Goal: Task Accomplishment & Management: Complete application form

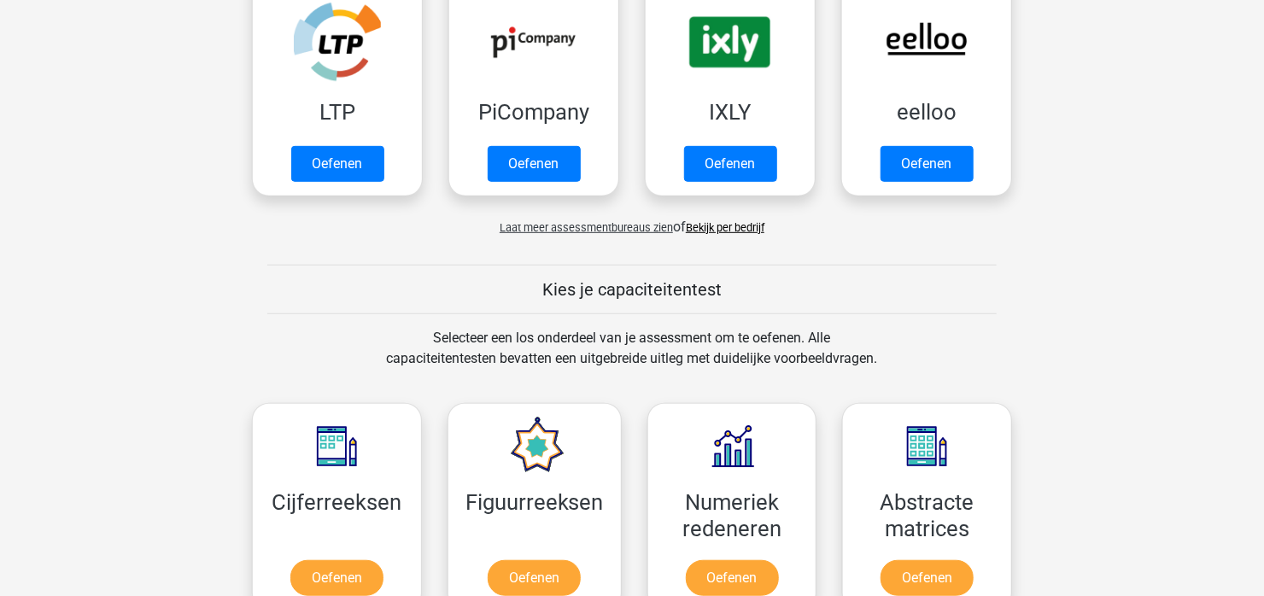
scroll to position [427, 0]
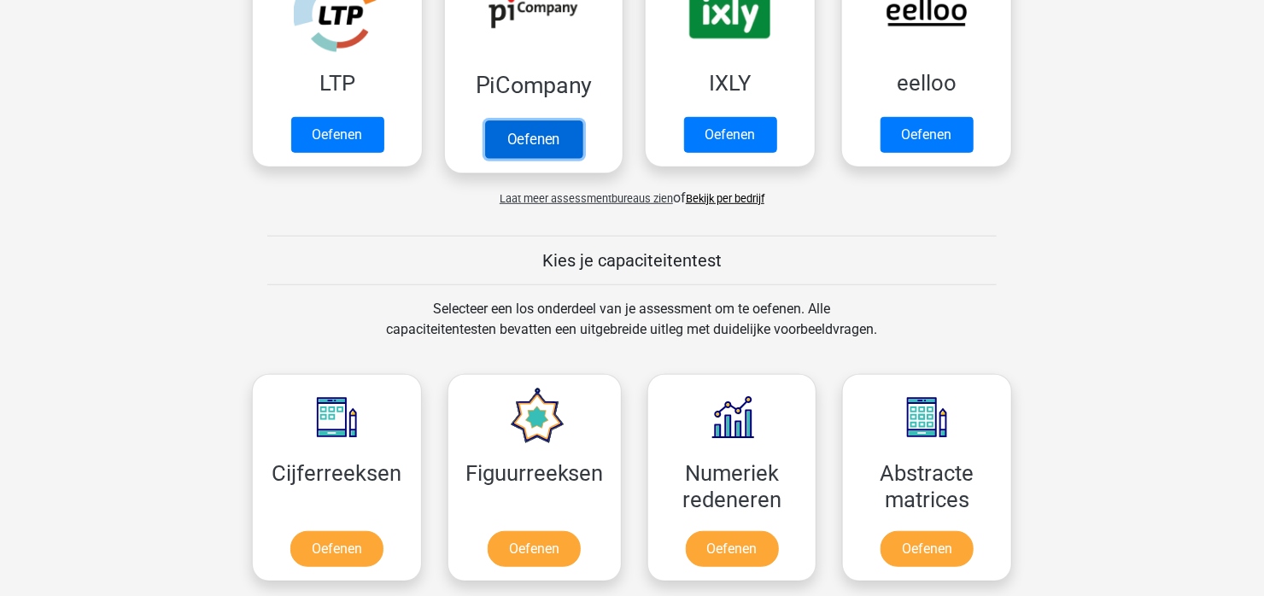
click at [537, 143] on link "Oefenen" at bounding box center [533, 139] width 97 height 38
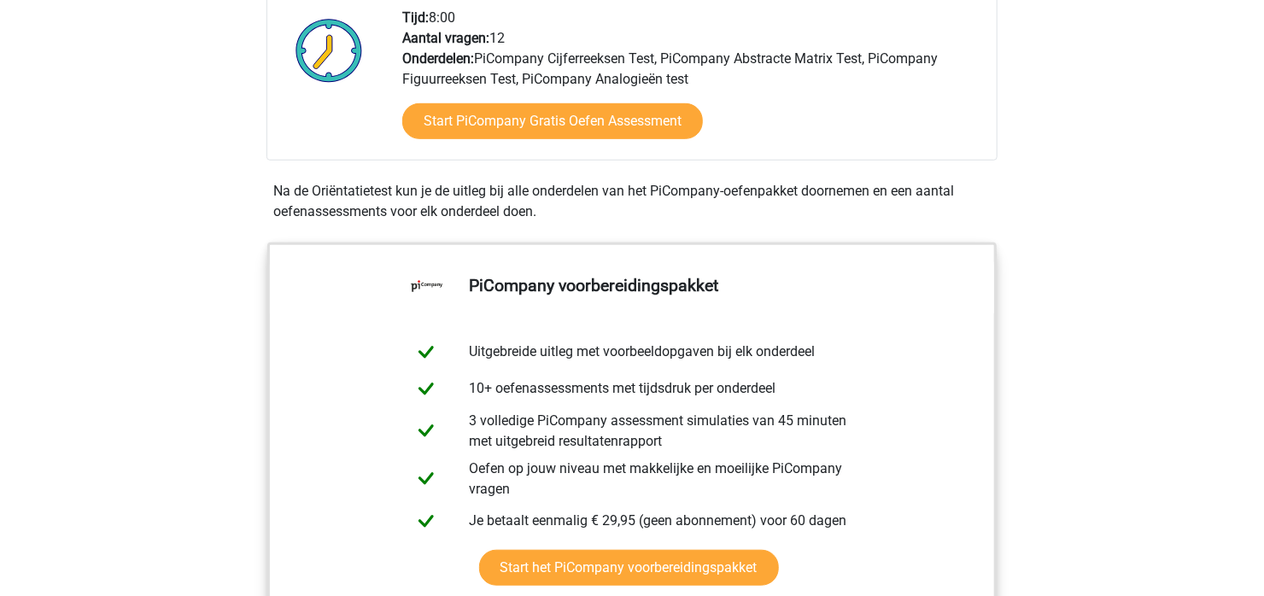
scroll to position [512, 0]
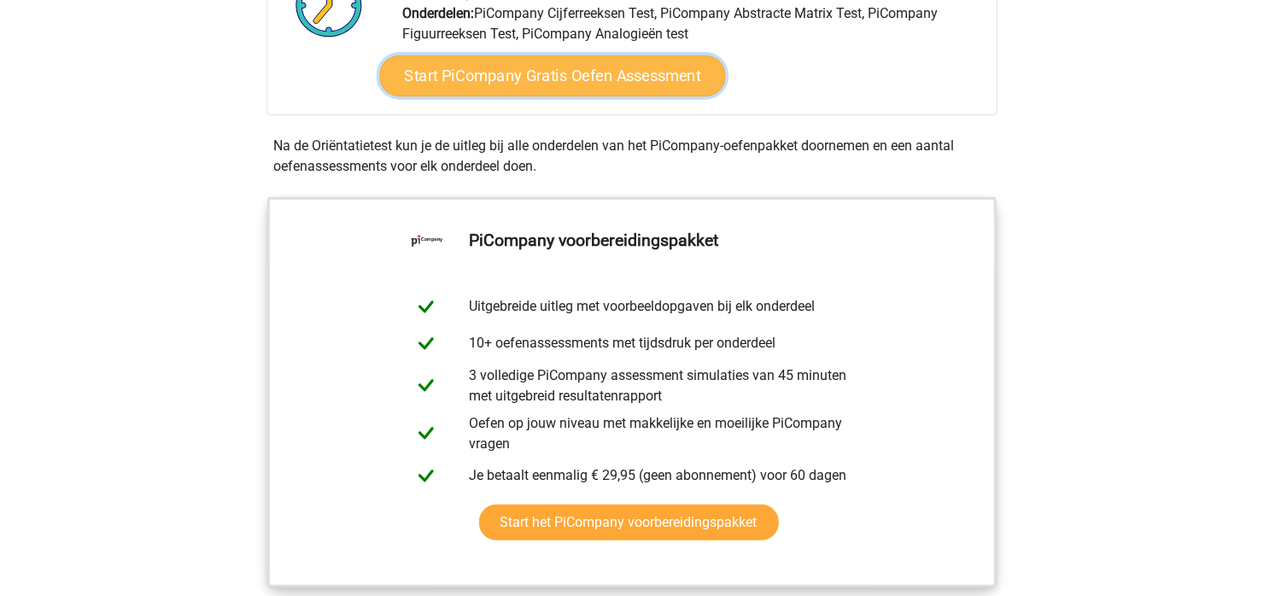
click at [616, 97] on link "Start PiCompany Gratis Oefen Assessment" at bounding box center [553, 76] width 346 height 41
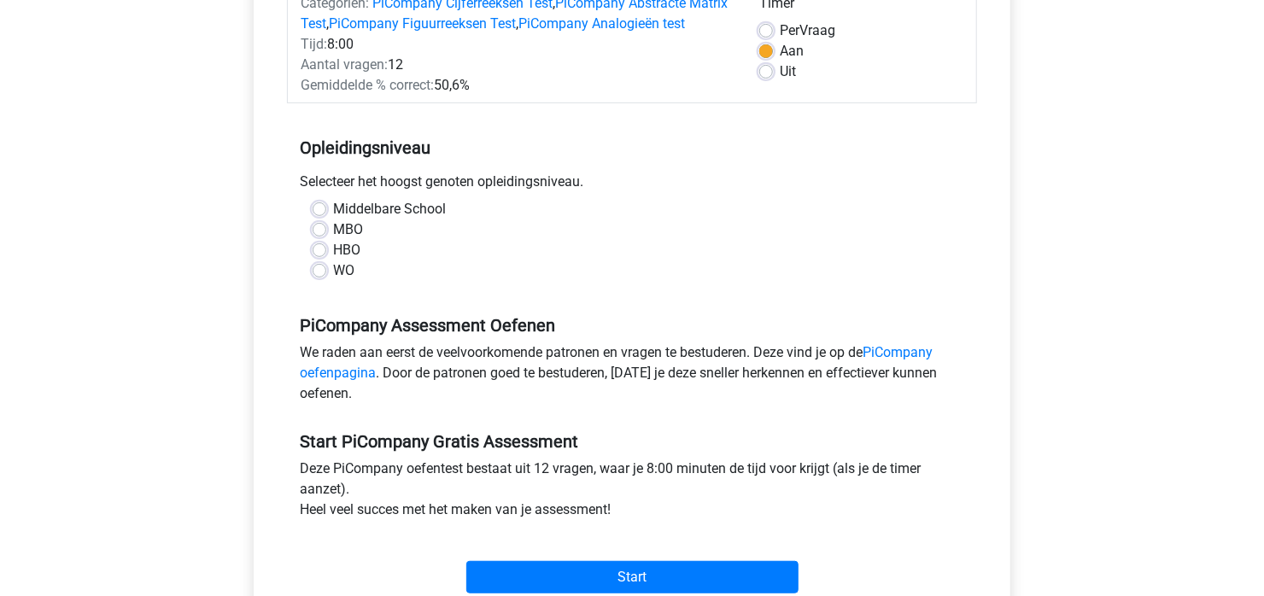
scroll to position [255, 0]
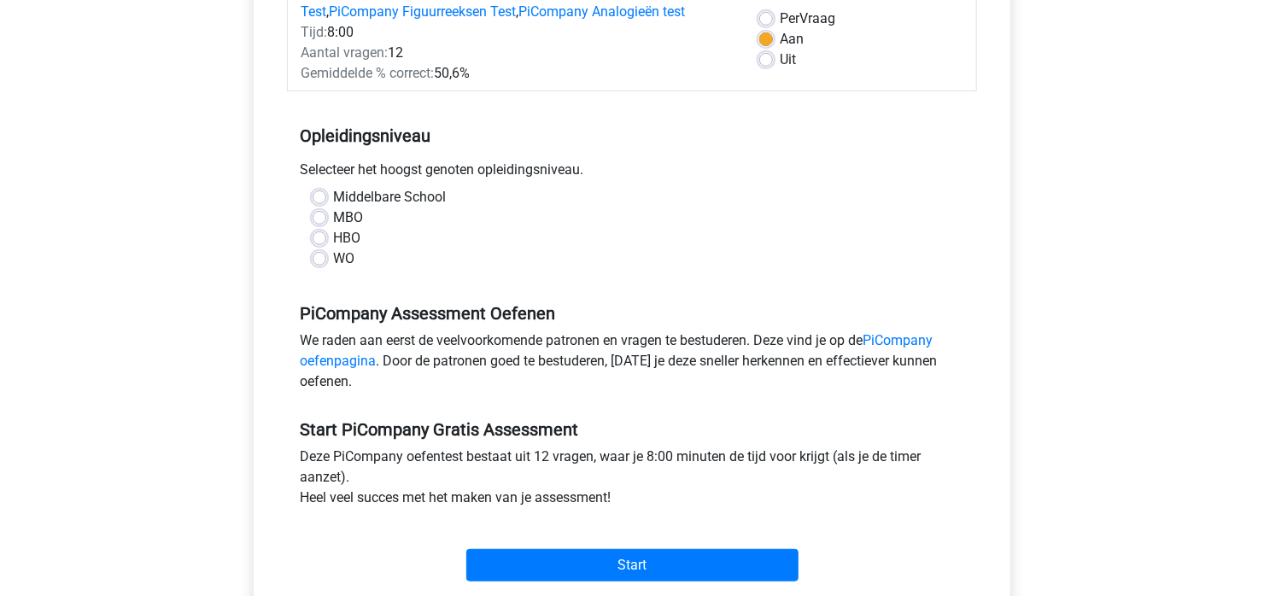
click at [333, 249] on label "HBO" at bounding box center [346, 238] width 27 height 21
click at [321, 245] on input "HBO" at bounding box center [320, 236] width 14 height 17
radio input "true"
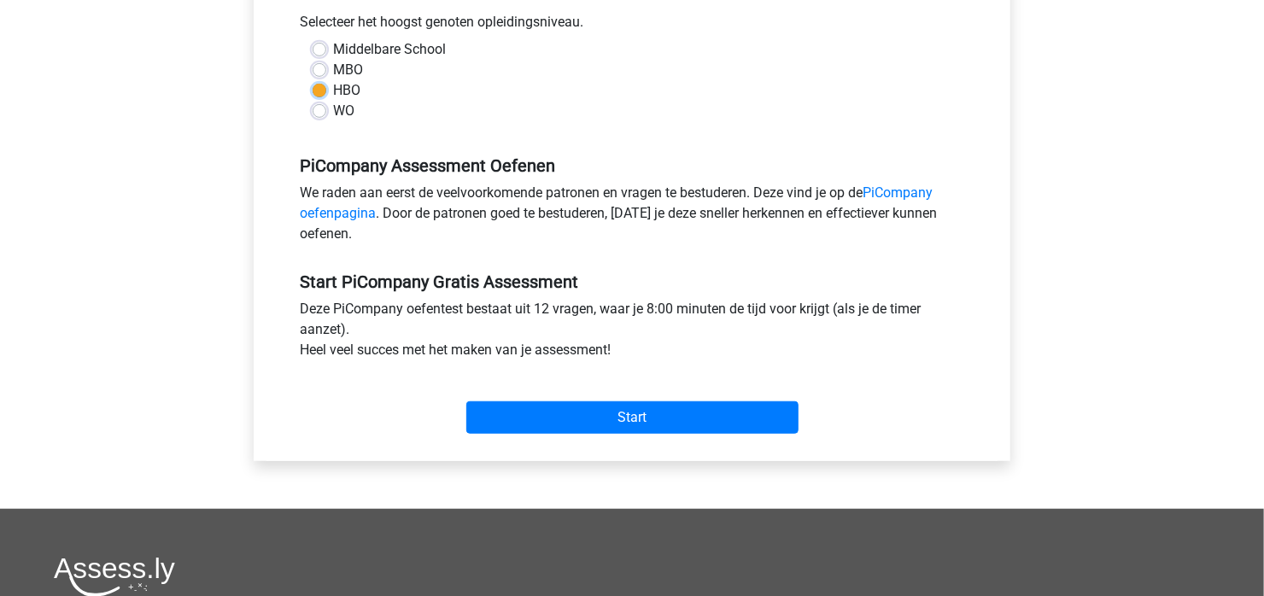
scroll to position [427, 0]
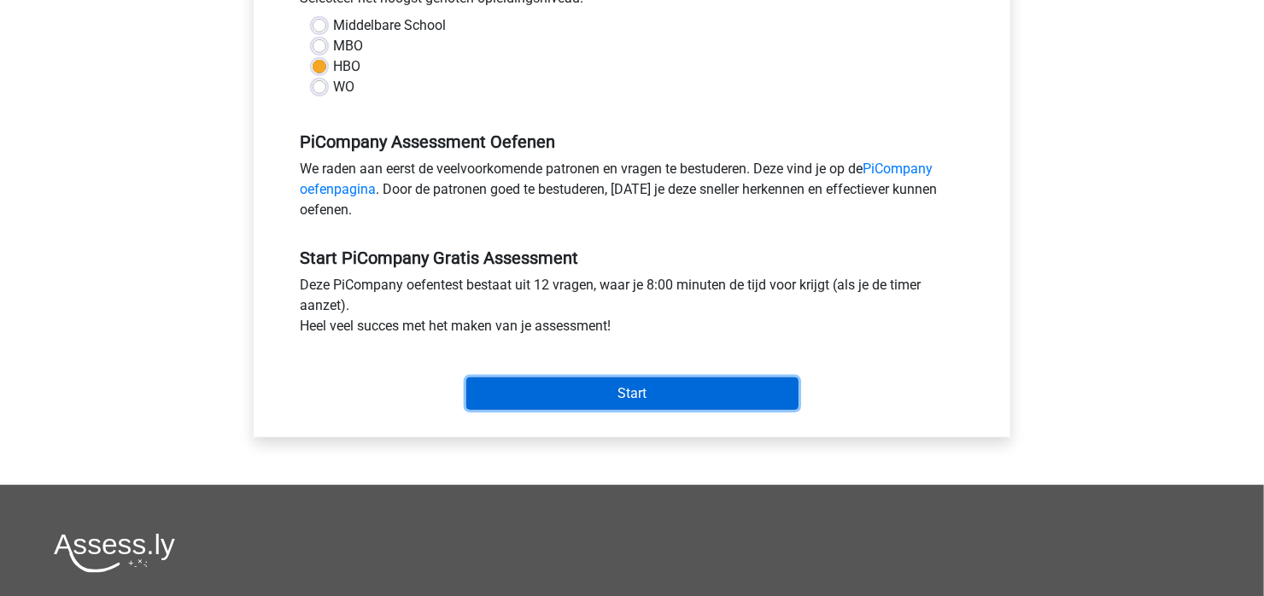
click at [671, 410] on input "Start" at bounding box center [632, 394] width 332 height 32
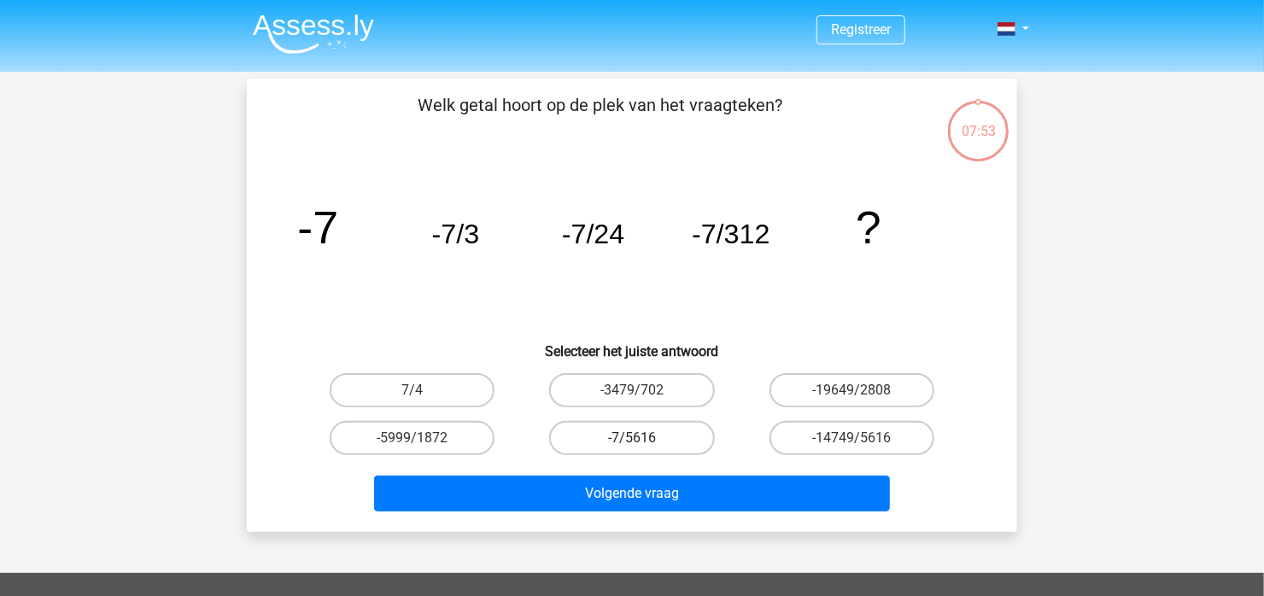
click at [630, 443] on label "-7/5616" at bounding box center [631, 438] width 165 height 34
click at [632, 443] on input "-7/5616" at bounding box center [637, 443] width 11 height 11
radio input "true"
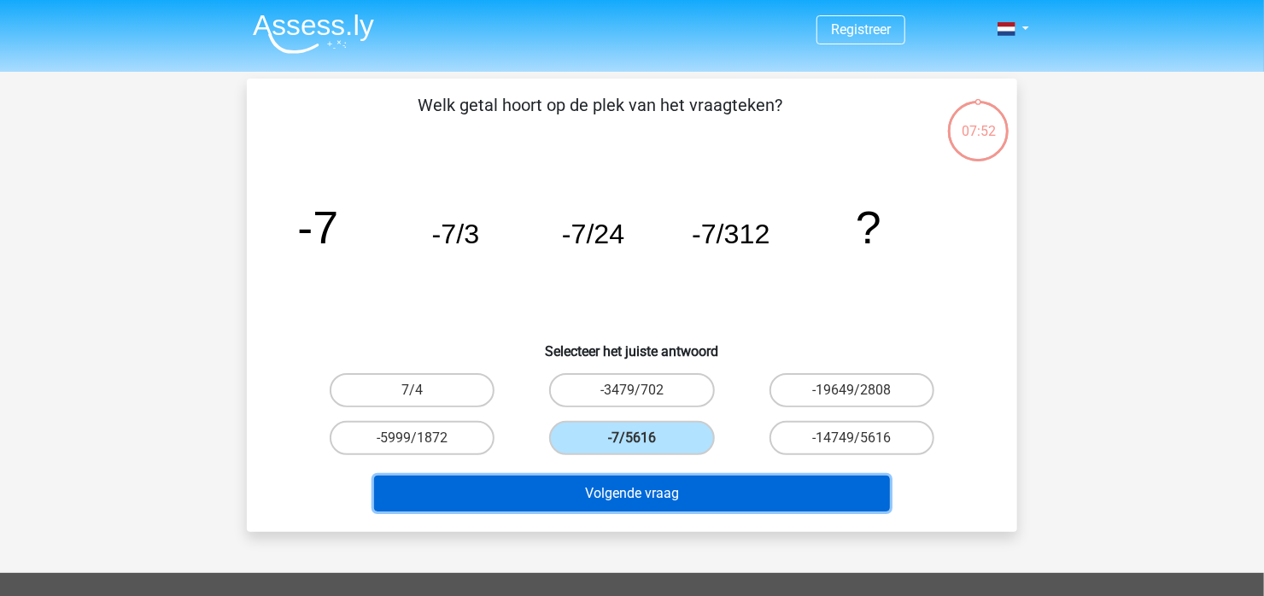
click at [626, 494] on button "Volgende vraag" at bounding box center [632, 494] width 517 height 36
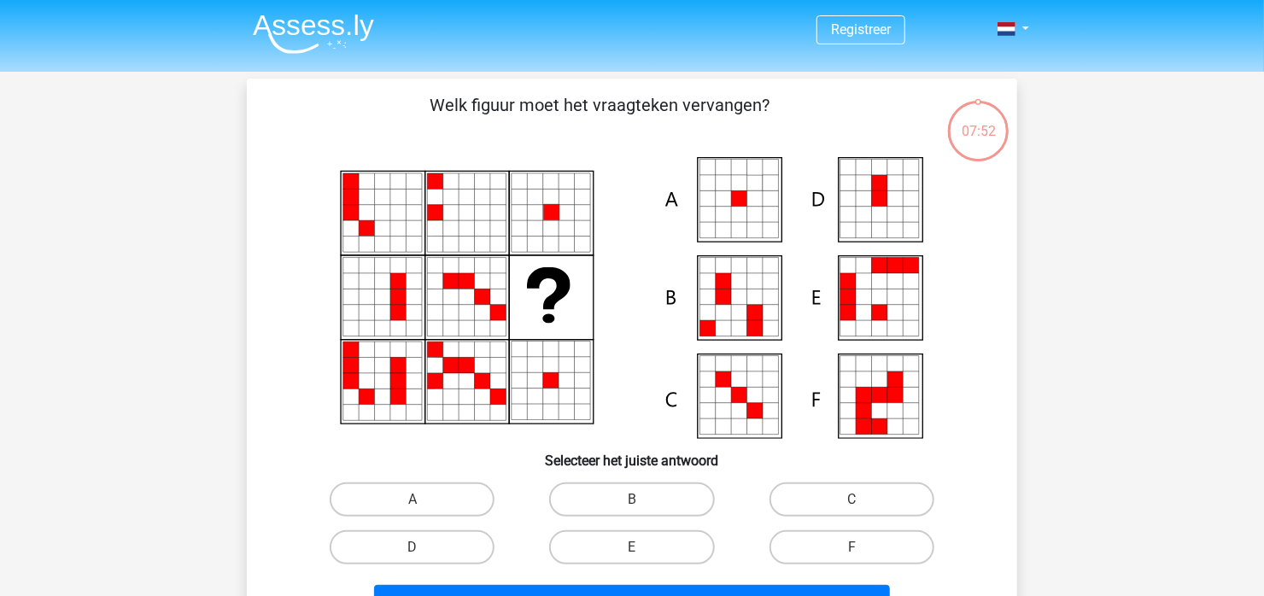
scroll to position [79, 0]
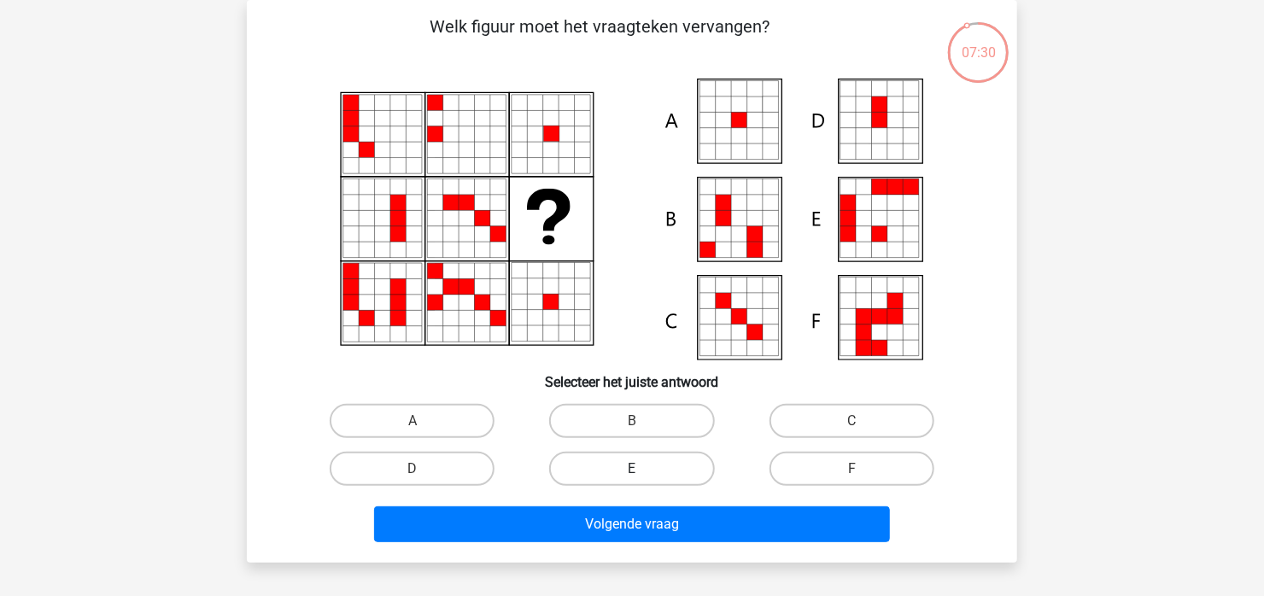
click at [613, 470] on label "E" at bounding box center [631, 469] width 165 height 34
click at [632, 470] on input "E" at bounding box center [637, 474] width 11 height 11
radio input "true"
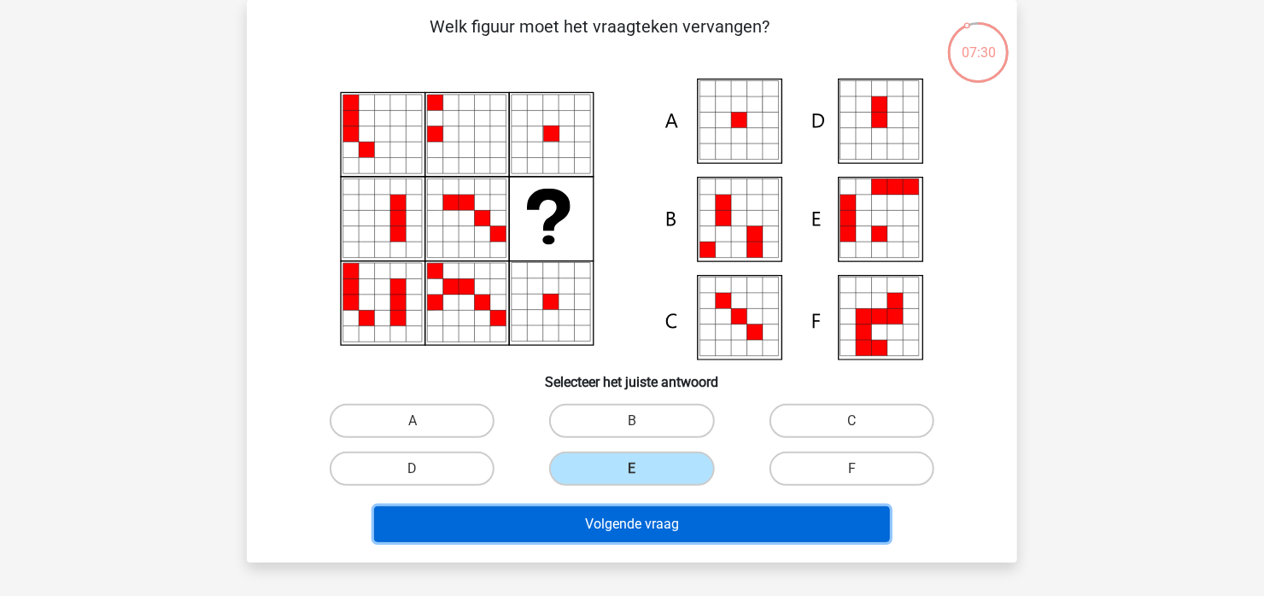
click at [612, 531] on button "Volgende vraag" at bounding box center [632, 525] width 517 height 36
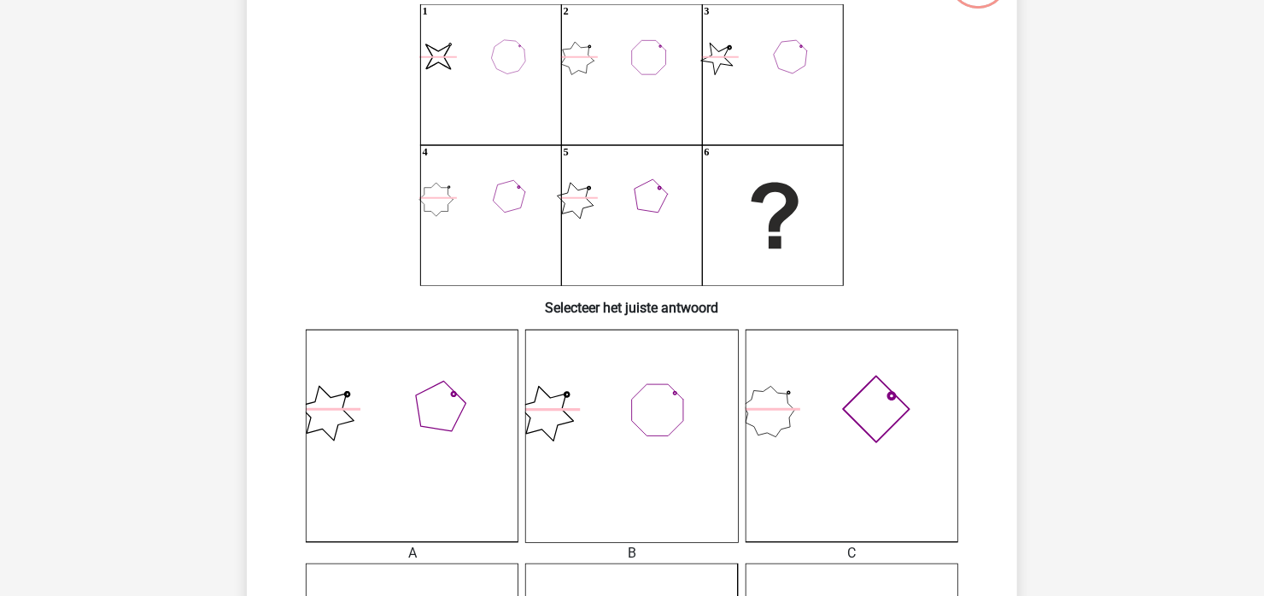
scroll to position [249, 0]
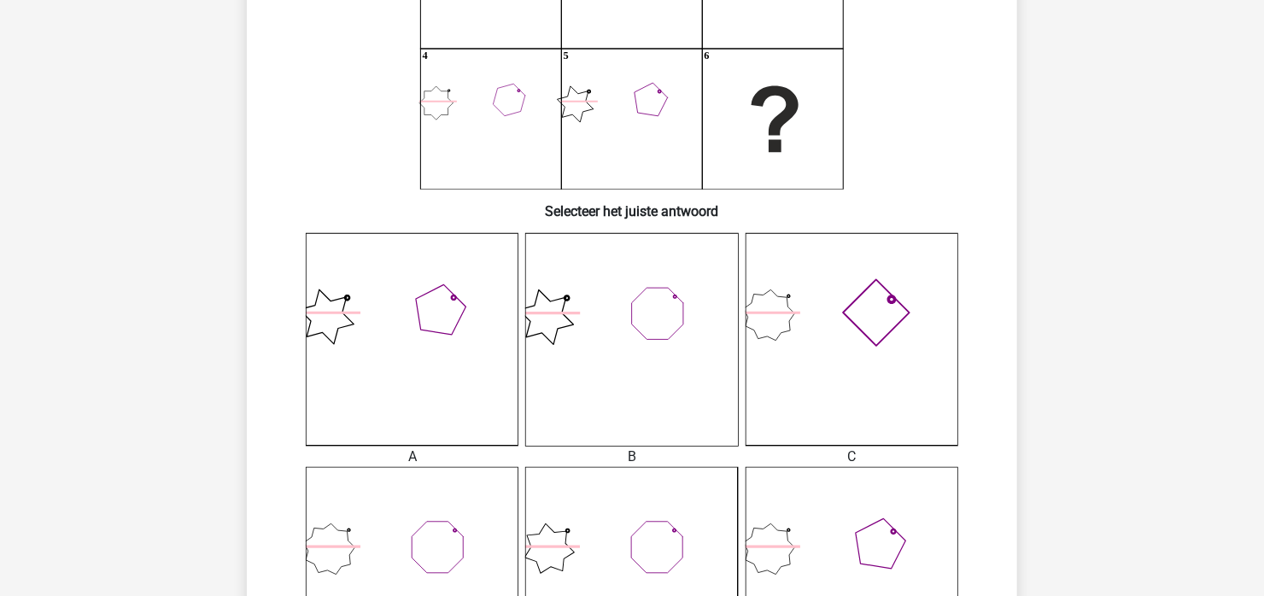
click at [389, 514] on icon at bounding box center [412, 573] width 213 height 213
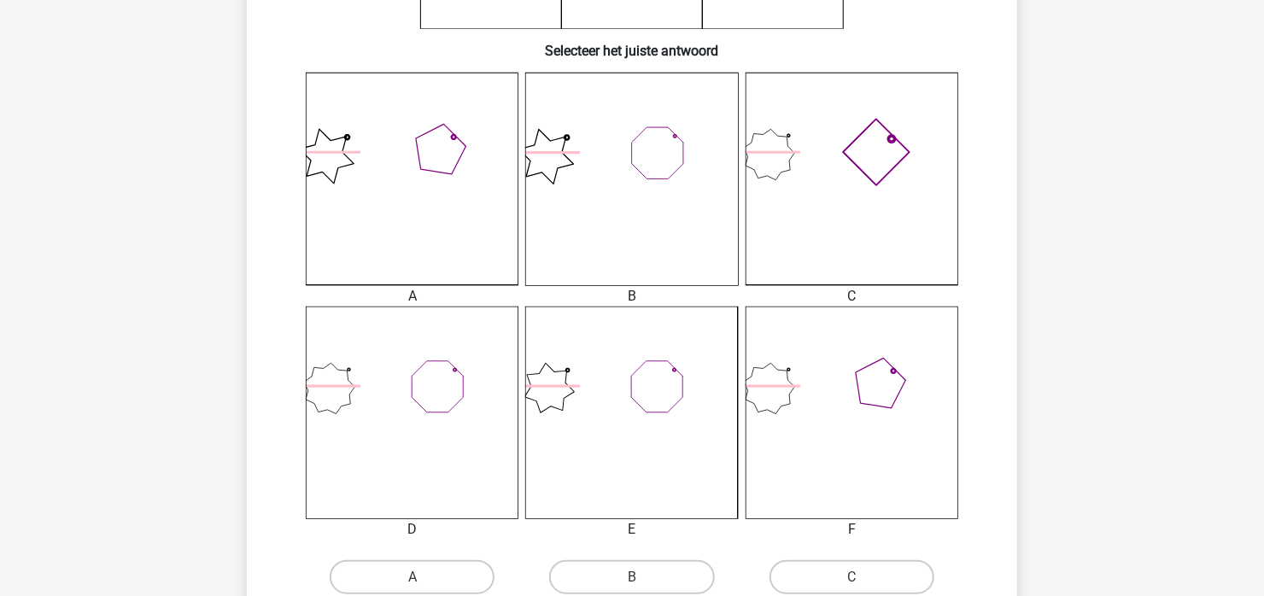
scroll to position [591, 0]
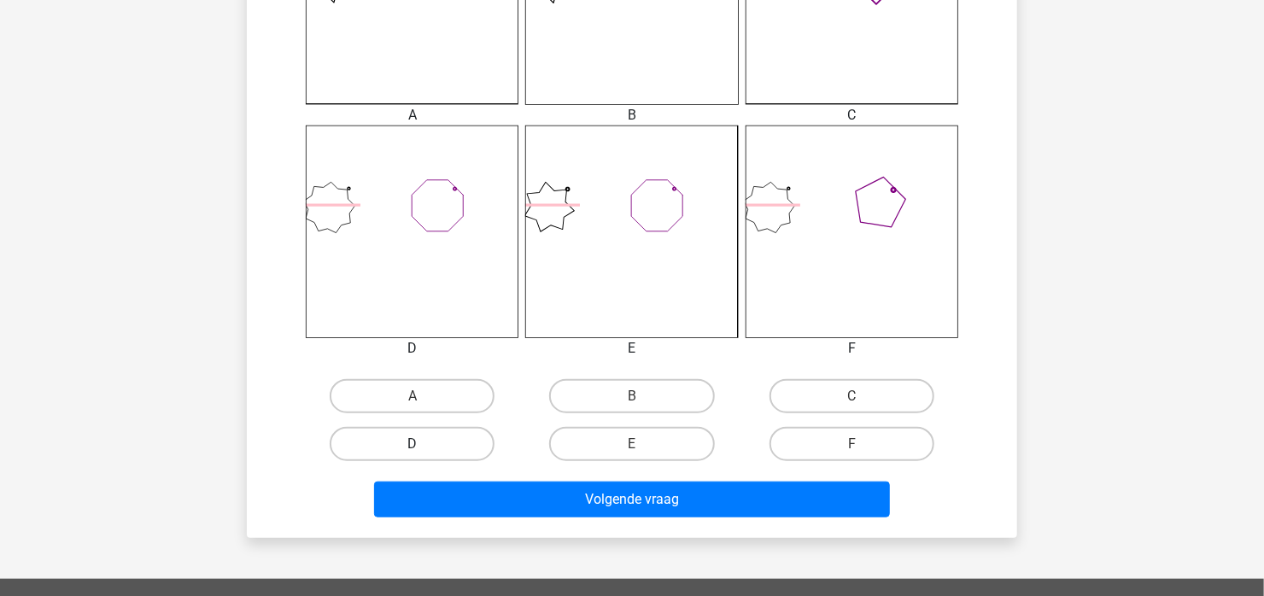
click at [449, 433] on label "D" at bounding box center [412, 444] width 165 height 34
click at [424, 444] on input "D" at bounding box center [418, 449] width 11 height 11
radio input "true"
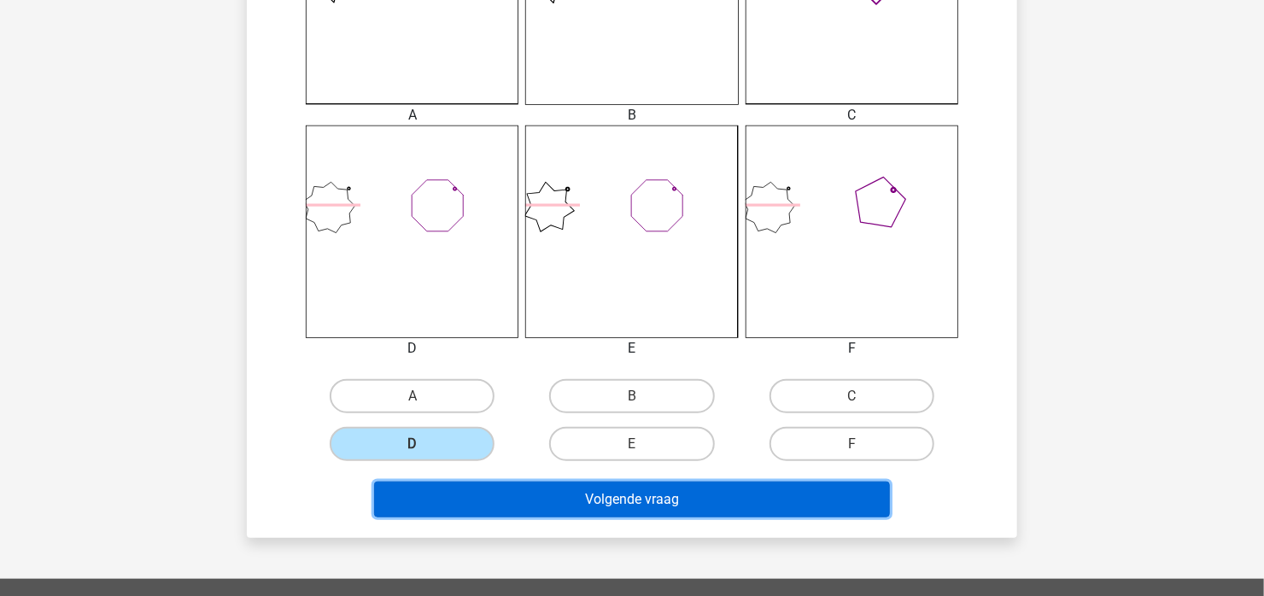
click at [537, 492] on button "Volgende vraag" at bounding box center [632, 500] width 517 height 36
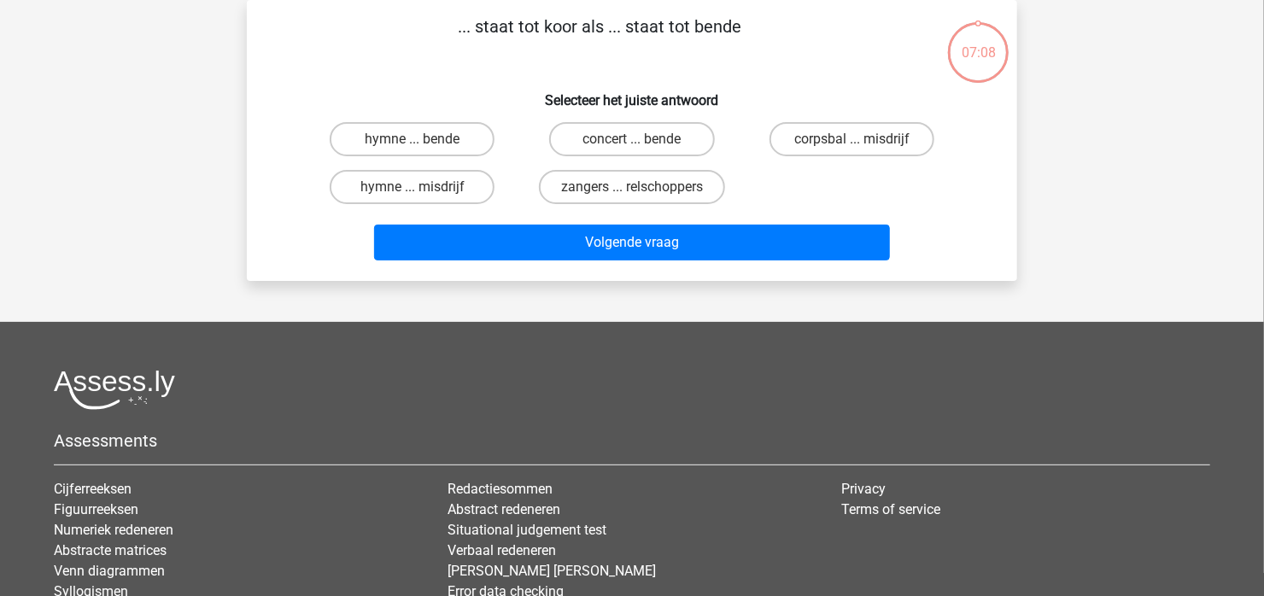
scroll to position [0, 0]
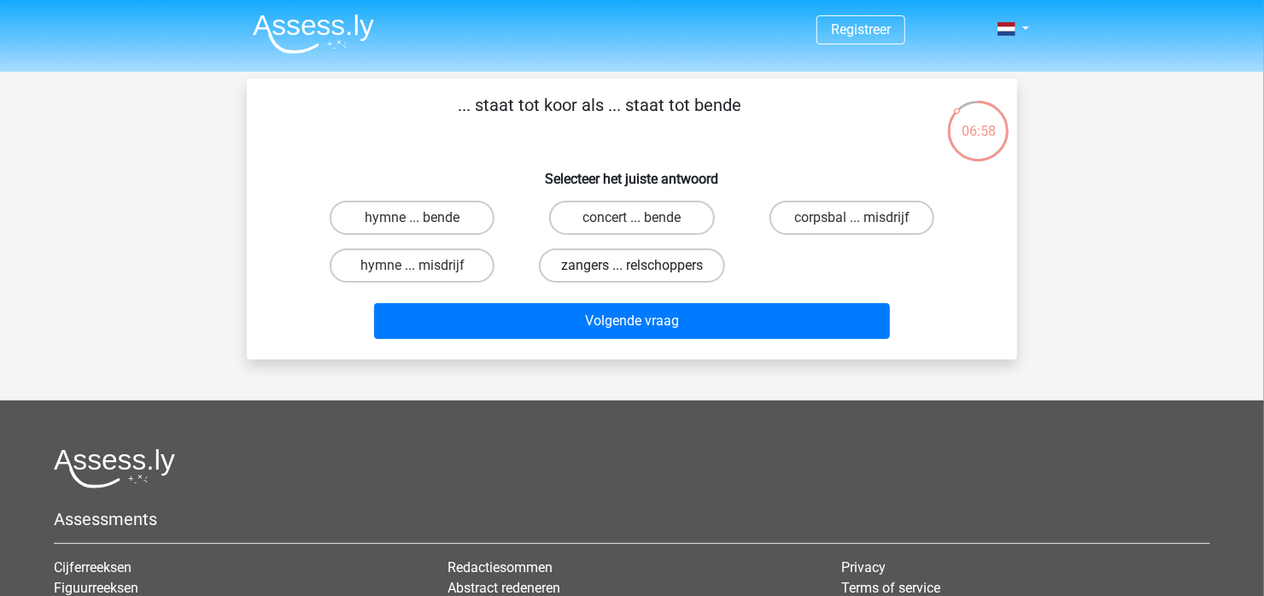
click at [615, 264] on label "zangers ... relschoppers" at bounding box center [632, 266] width 186 height 34
click at [632, 266] on input "zangers ... relschoppers" at bounding box center [637, 271] width 11 height 11
radio input "true"
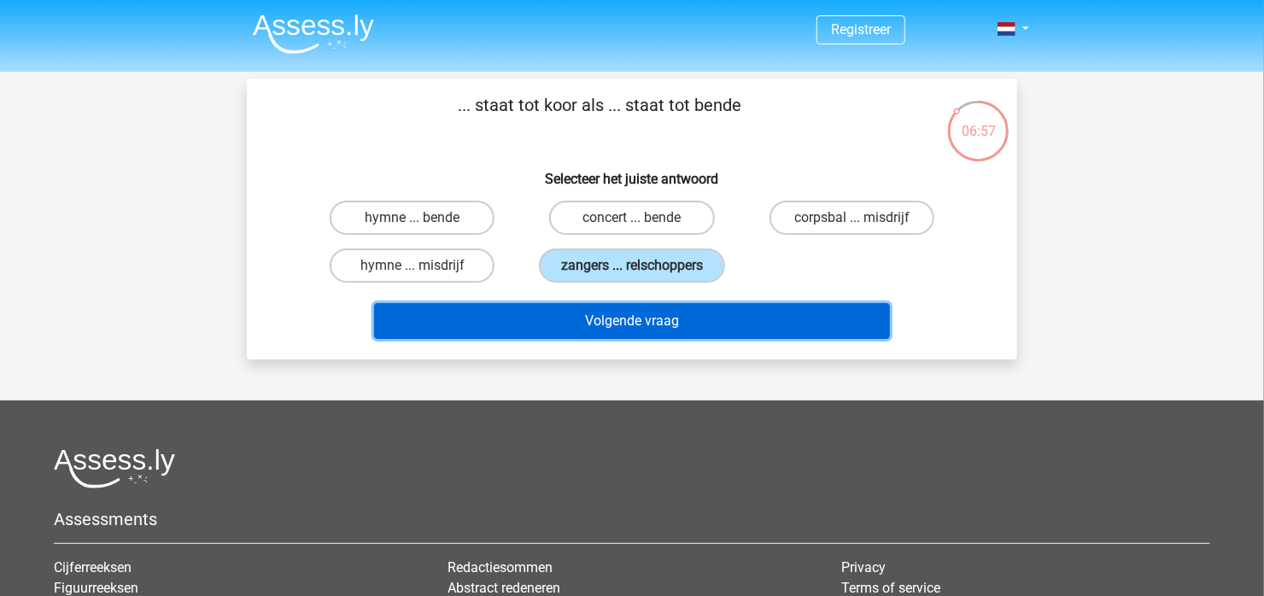
click at [602, 319] on button "Volgende vraag" at bounding box center [632, 321] width 517 height 36
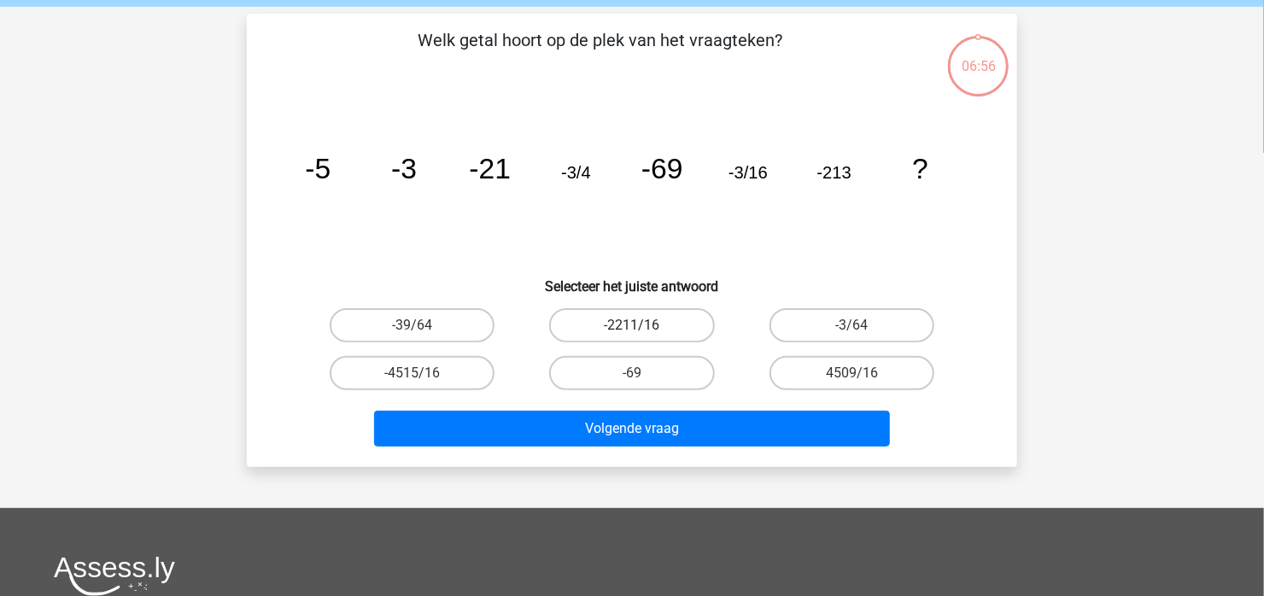
scroll to position [79, 0]
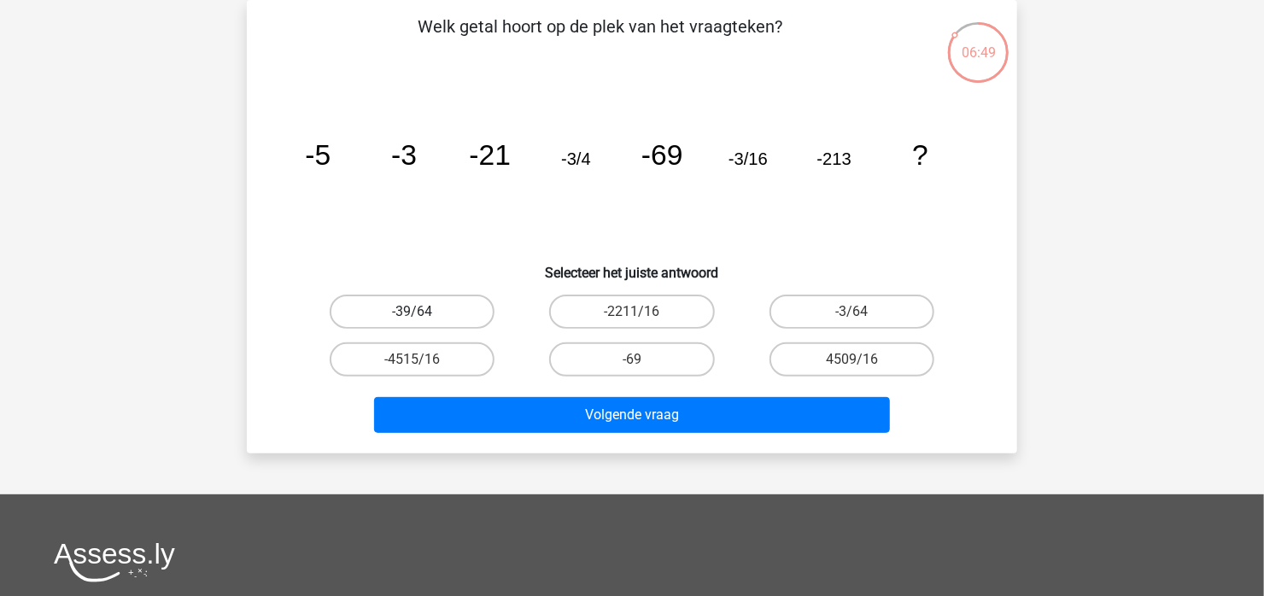
click at [375, 306] on label "-39/64" at bounding box center [412, 312] width 165 height 34
click at [413, 312] on input "-39/64" at bounding box center [418, 317] width 11 height 11
radio input "true"
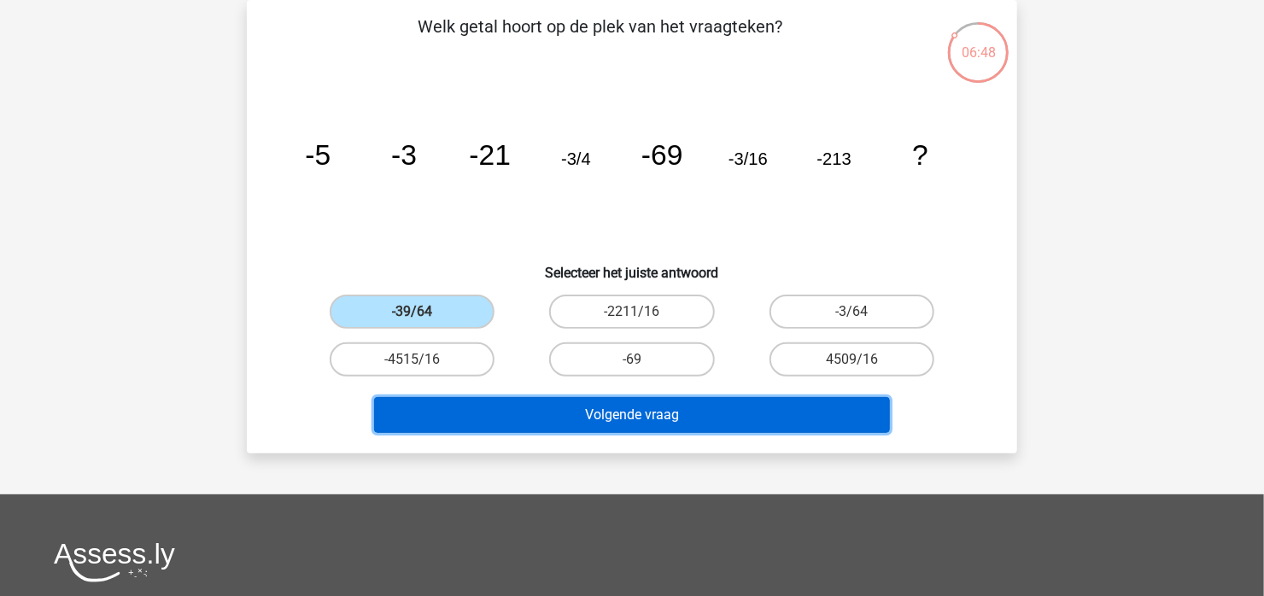
click at [474, 416] on button "Volgende vraag" at bounding box center [632, 415] width 517 height 36
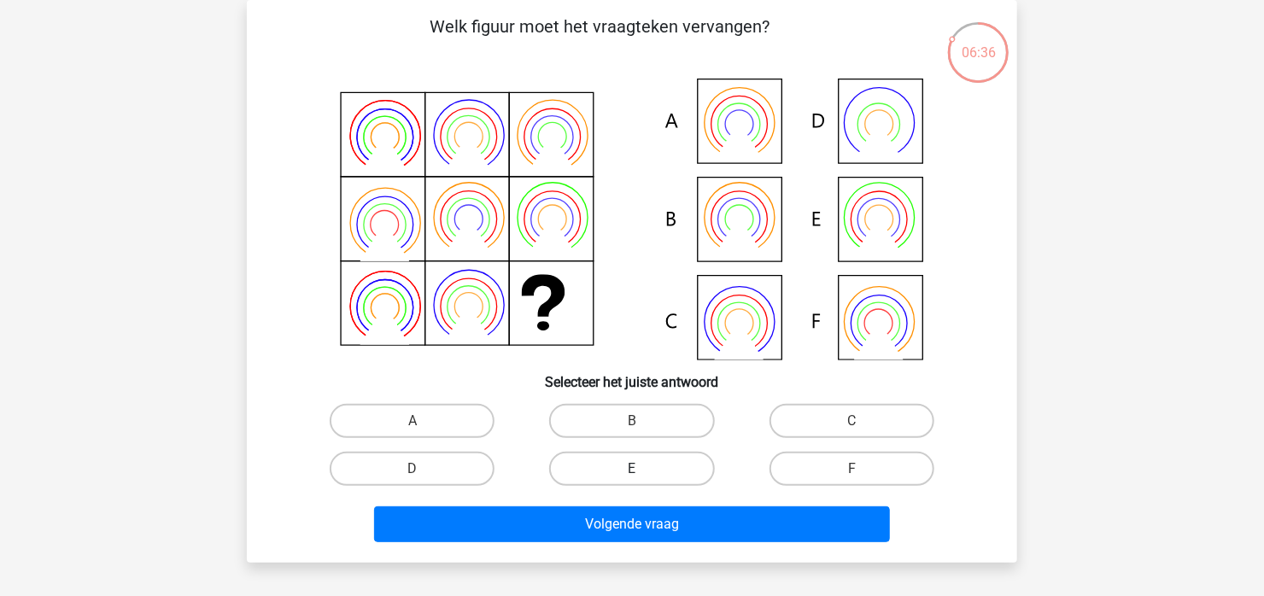
click at [608, 472] on label "E" at bounding box center [631, 469] width 165 height 34
click at [632, 472] on input "E" at bounding box center [637, 474] width 11 height 11
radio input "true"
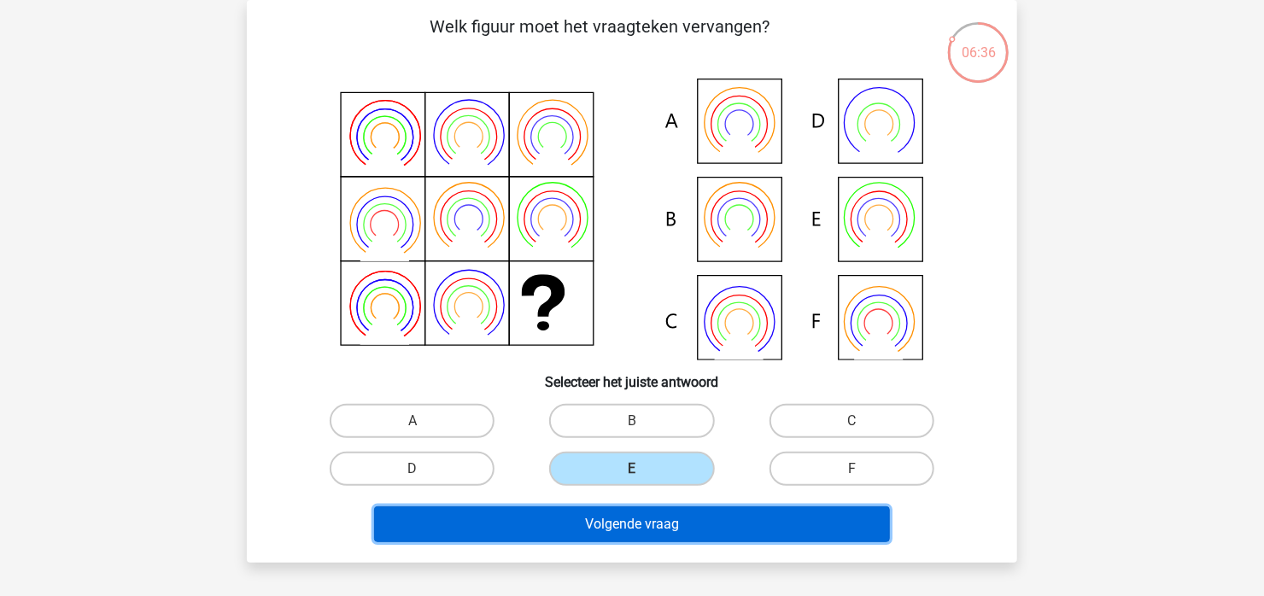
click at [610, 535] on button "Volgende vraag" at bounding box center [632, 525] width 517 height 36
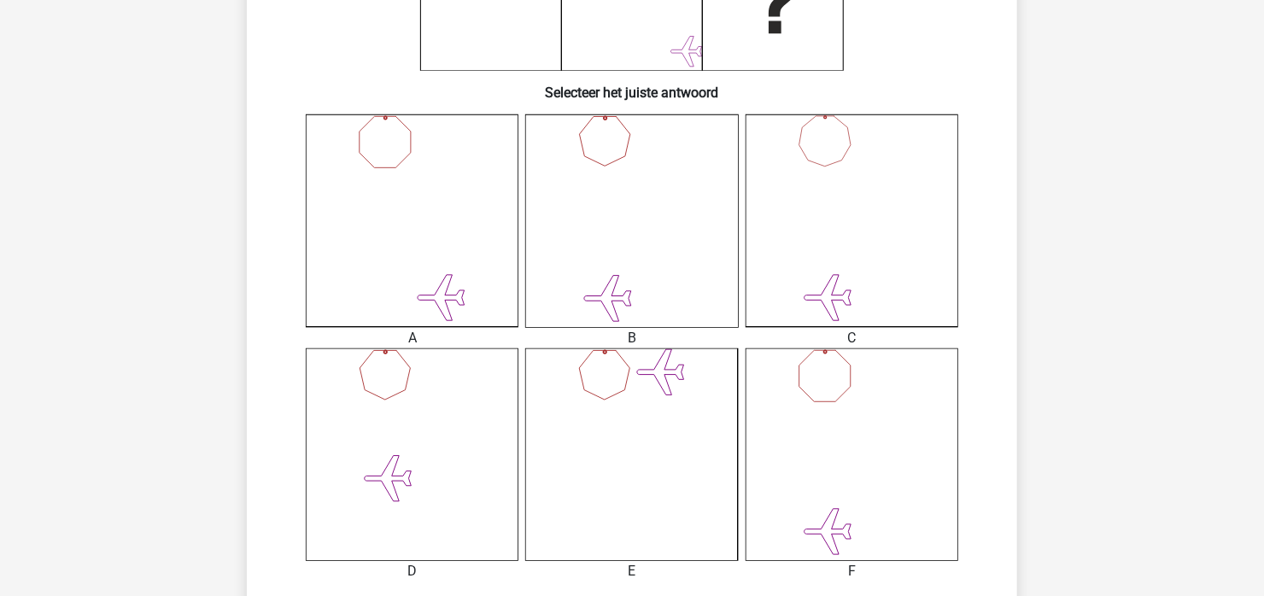
scroll to position [505, 0]
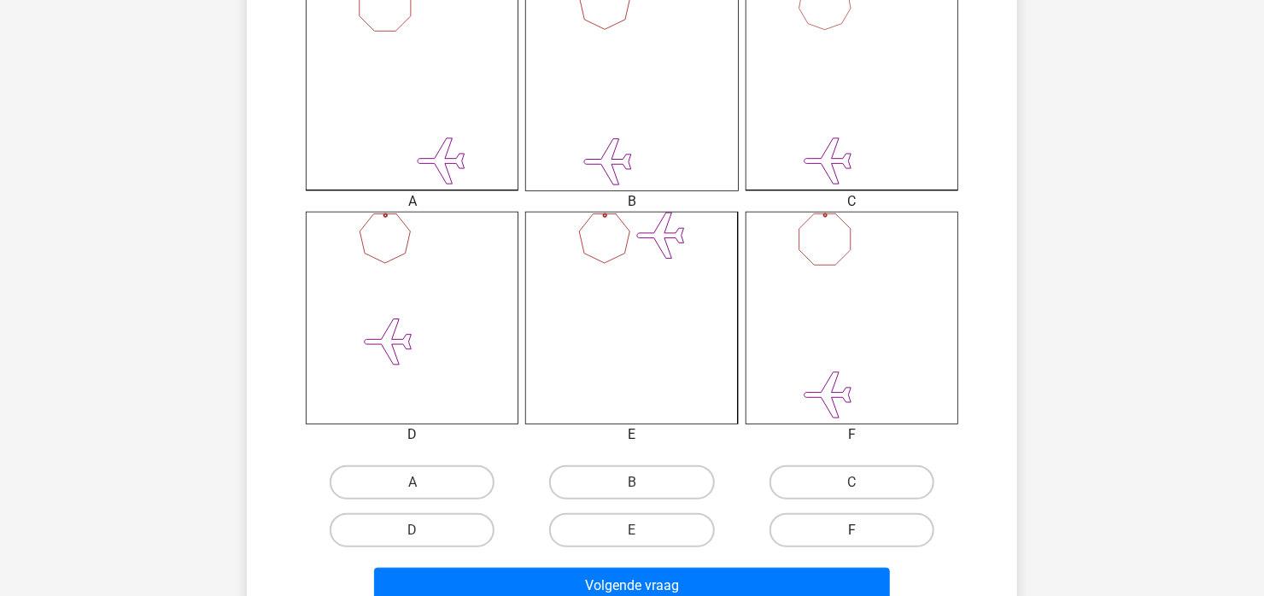
click at [842, 538] on label "F" at bounding box center [852, 530] width 165 height 34
click at [852, 538] on input "F" at bounding box center [857, 536] width 11 height 11
radio input "true"
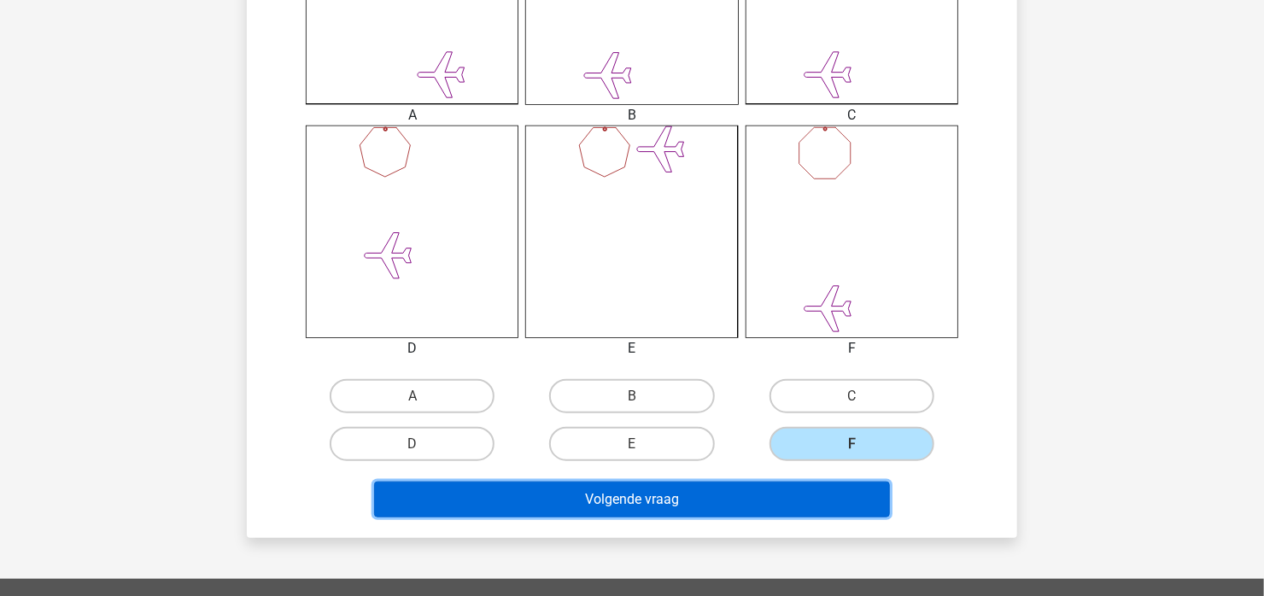
click at [685, 500] on button "Volgende vraag" at bounding box center [632, 500] width 517 height 36
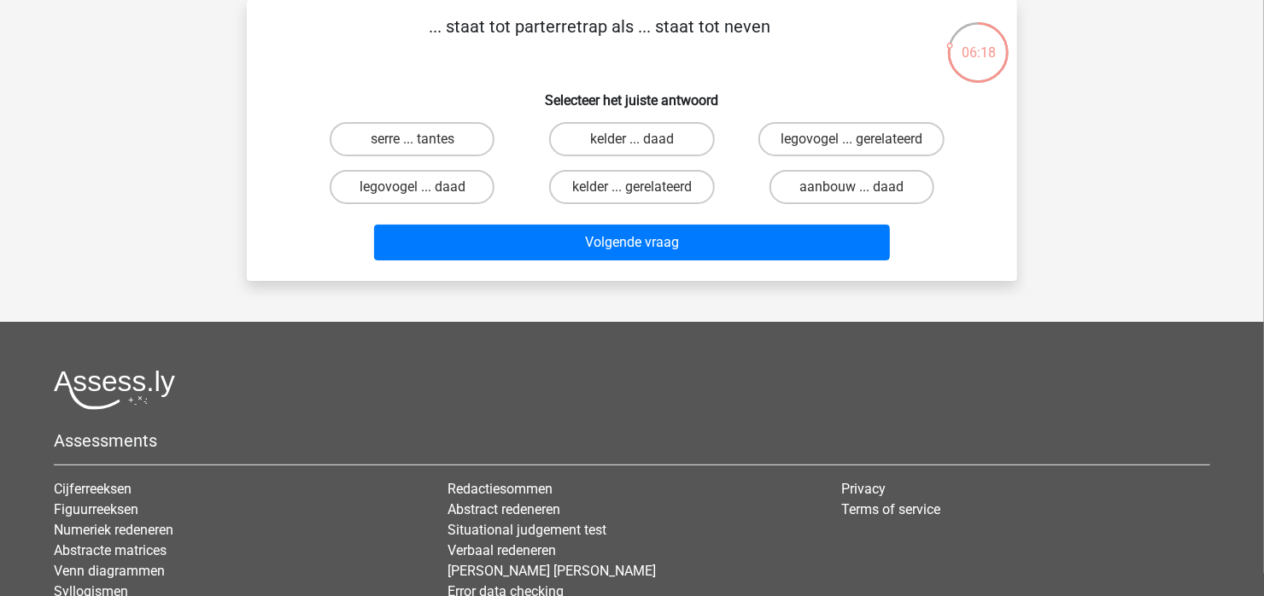
scroll to position [0, 0]
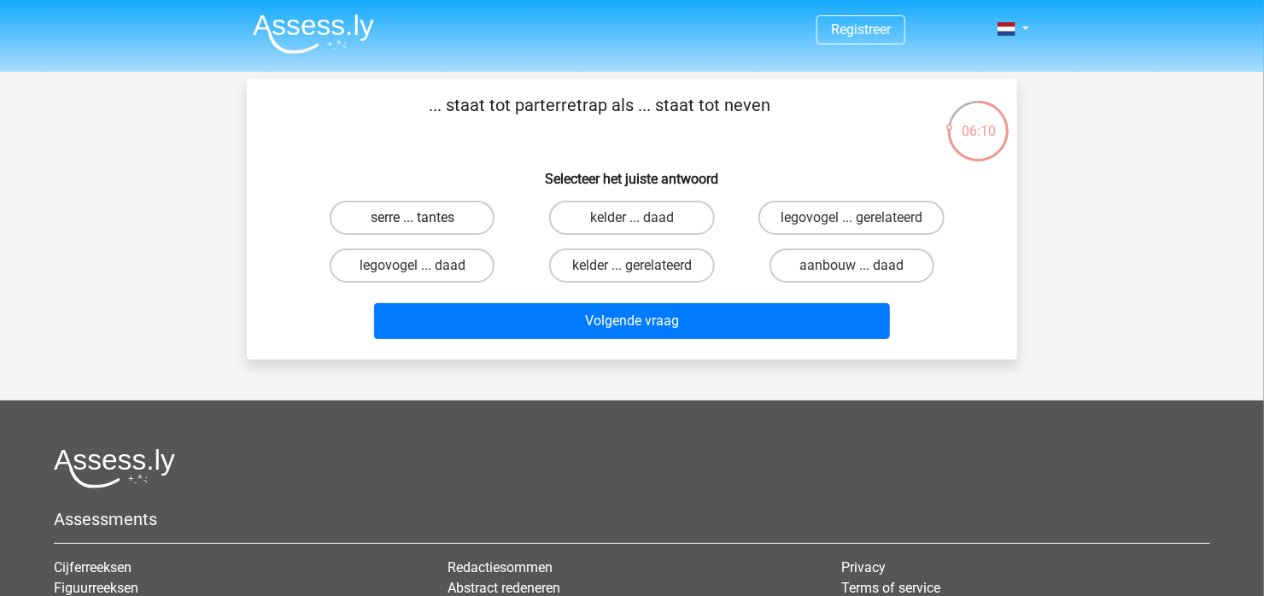
click at [398, 224] on label "serre ... tantes" at bounding box center [412, 218] width 165 height 34
click at [413, 224] on input "serre ... tantes" at bounding box center [418, 223] width 11 height 11
radio input "true"
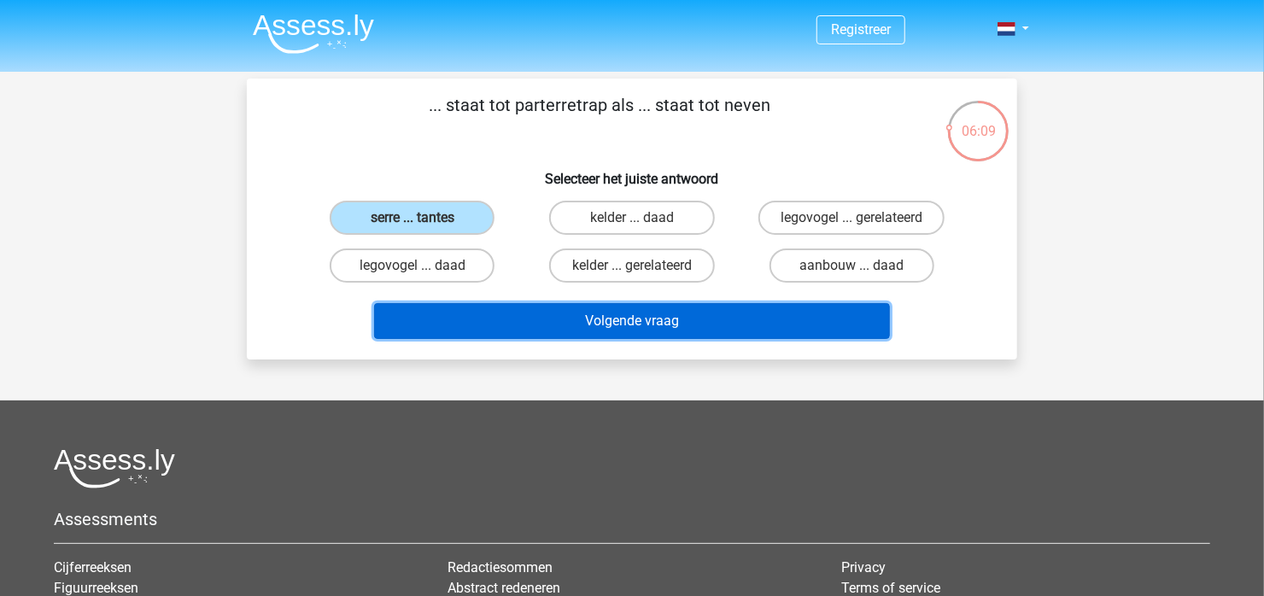
click at [585, 322] on button "Volgende vraag" at bounding box center [632, 321] width 517 height 36
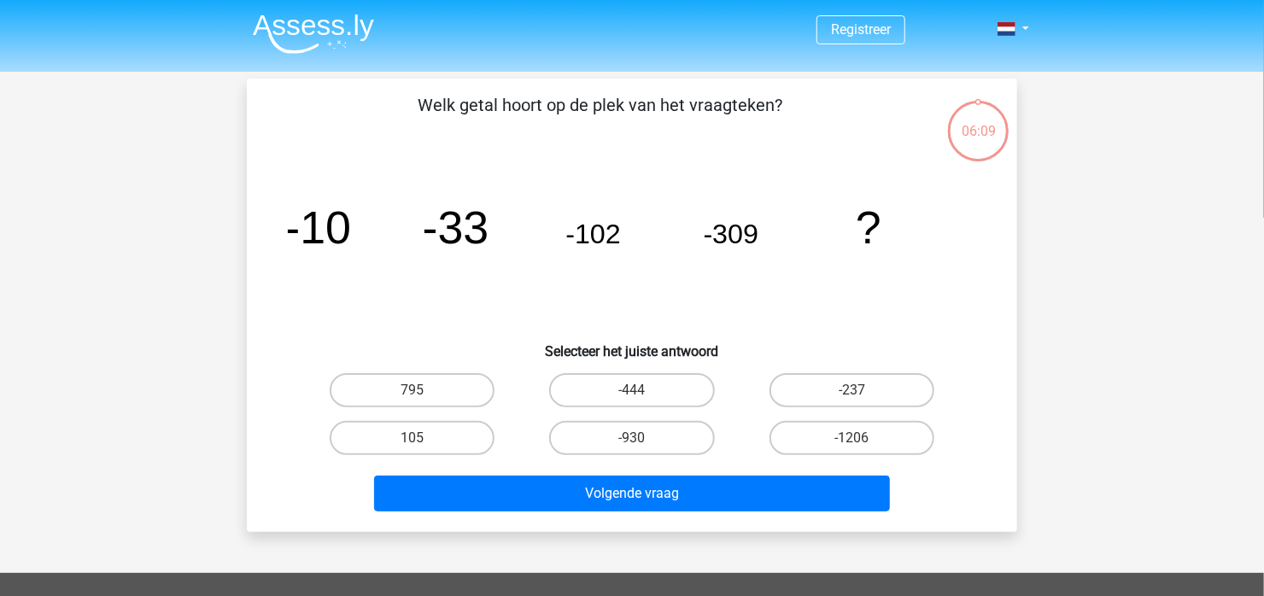
scroll to position [79, 0]
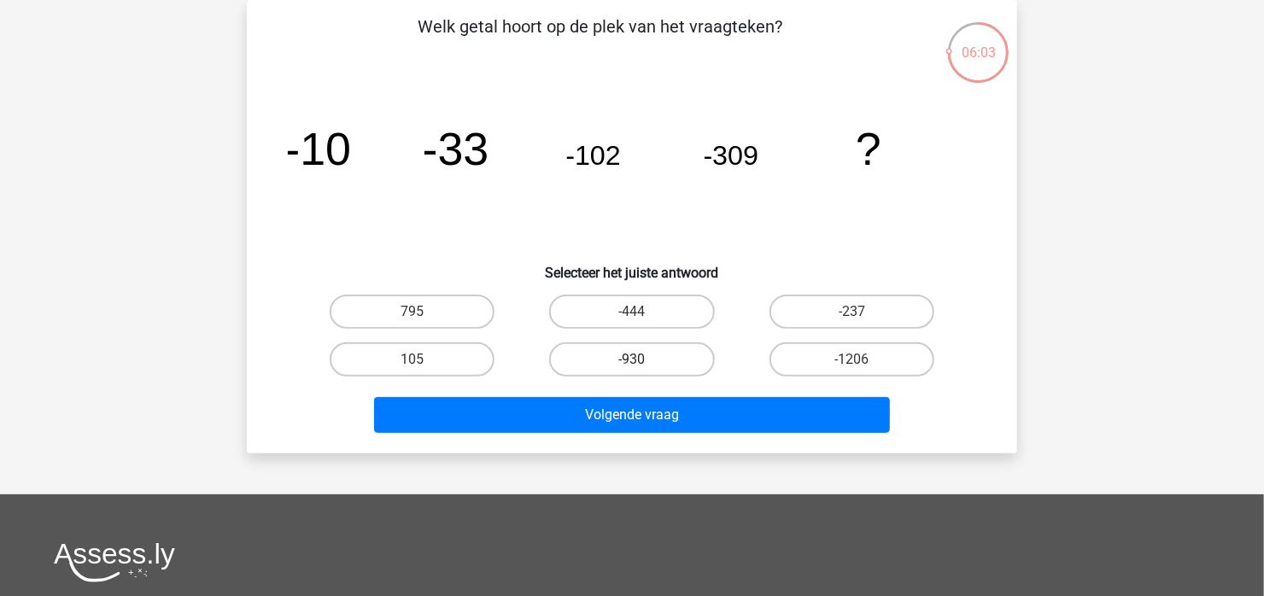
click at [621, 362] on label "-930" at bounding box center [631, 360] width 165 height 34
click at [632, 362] on input "-930" at bounding box center [637, 365] width 11 height 11
radio input "true"
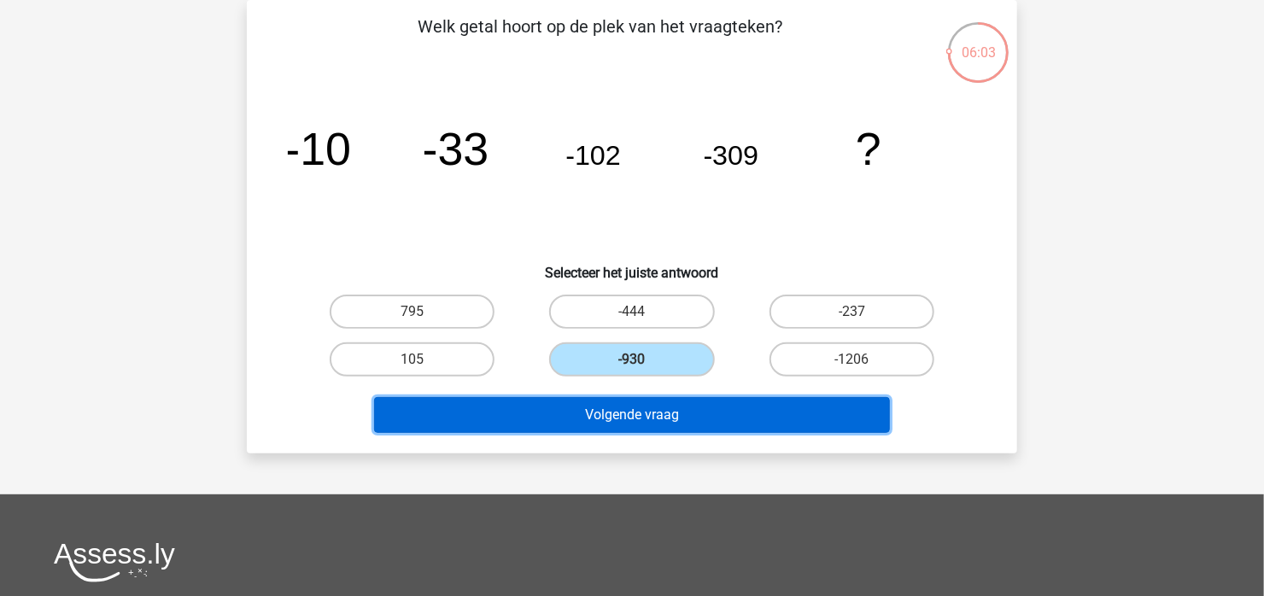
click at [612, 401] on button "Volgende vraag" at bounding box center [632, 415] width 517 height 36
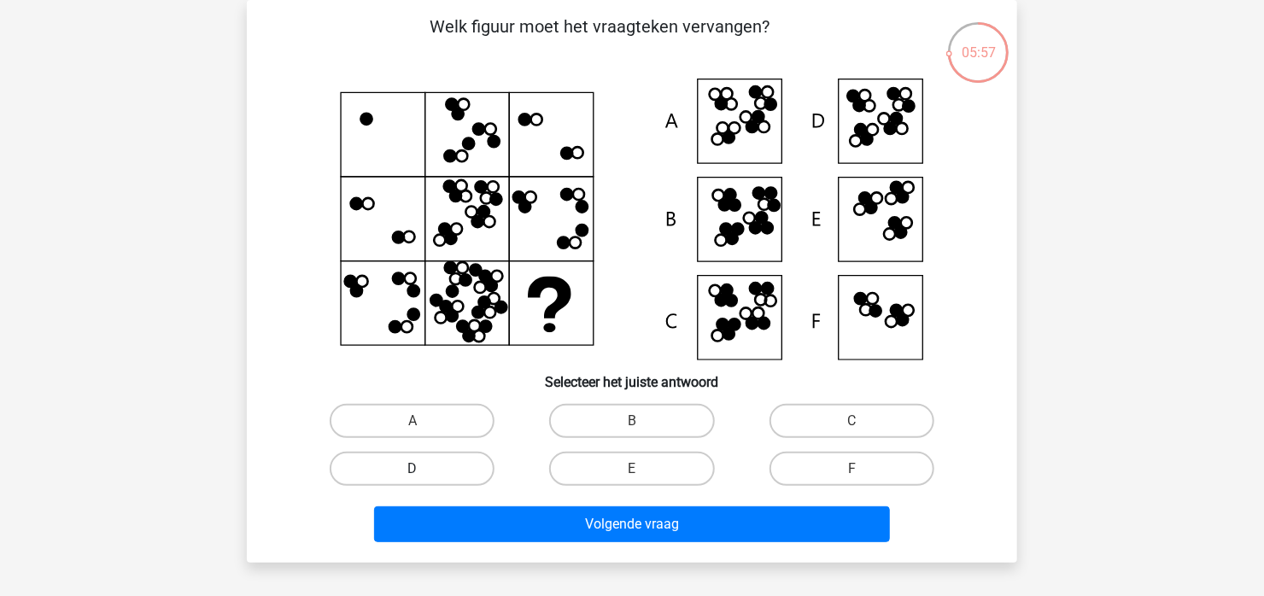
click at [403, 471] on label "D" at bounding box center [412, 469] width 165 height 34
click at [413, 471] on input "D" at bounding box center [418, 474] width 11 height 11
radio input "true"
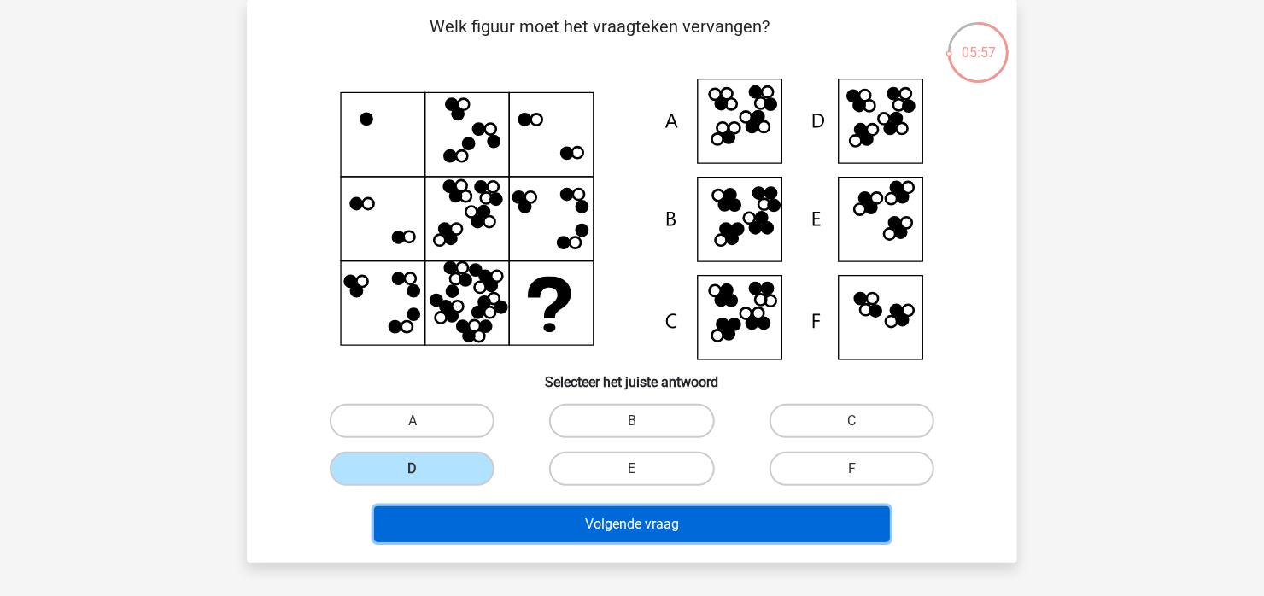
click at [507, 524] on button "Volgende vraag" at bounding box center [632, 525] width 517 height 36
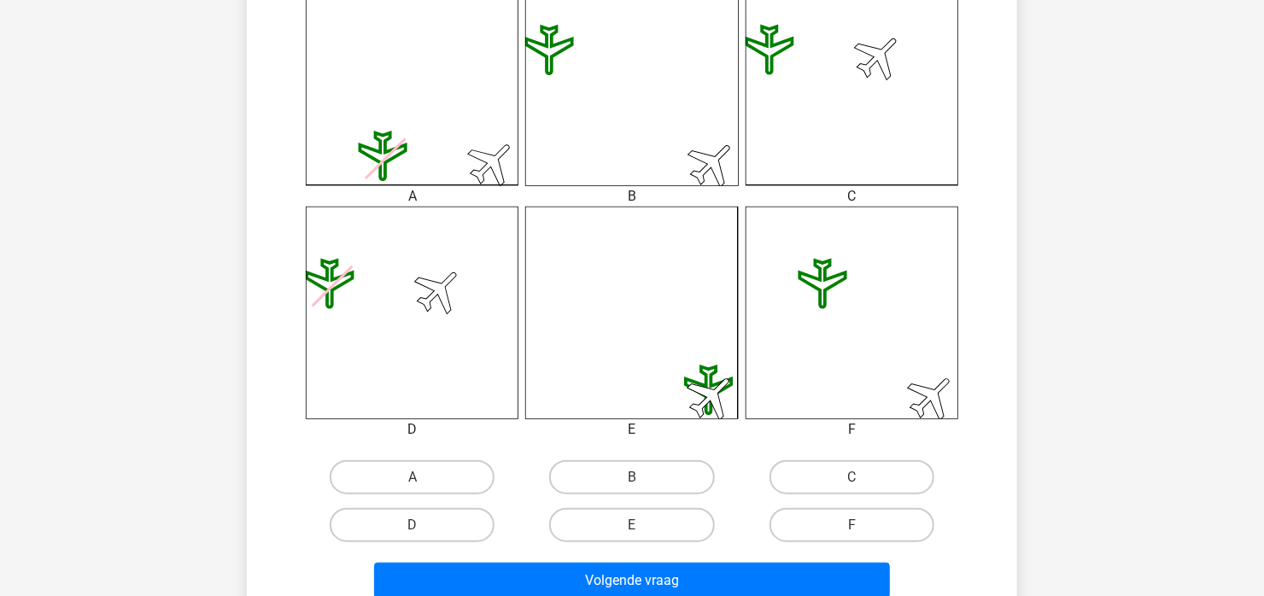
scroll to position [512, 0]
click at [637, 466] on label "B" at bounding box center [631, 476] width 165 height 34
click at [637, 476] on input "B" at bounding box center [637, 481] width 11 height 11
radio input "true"
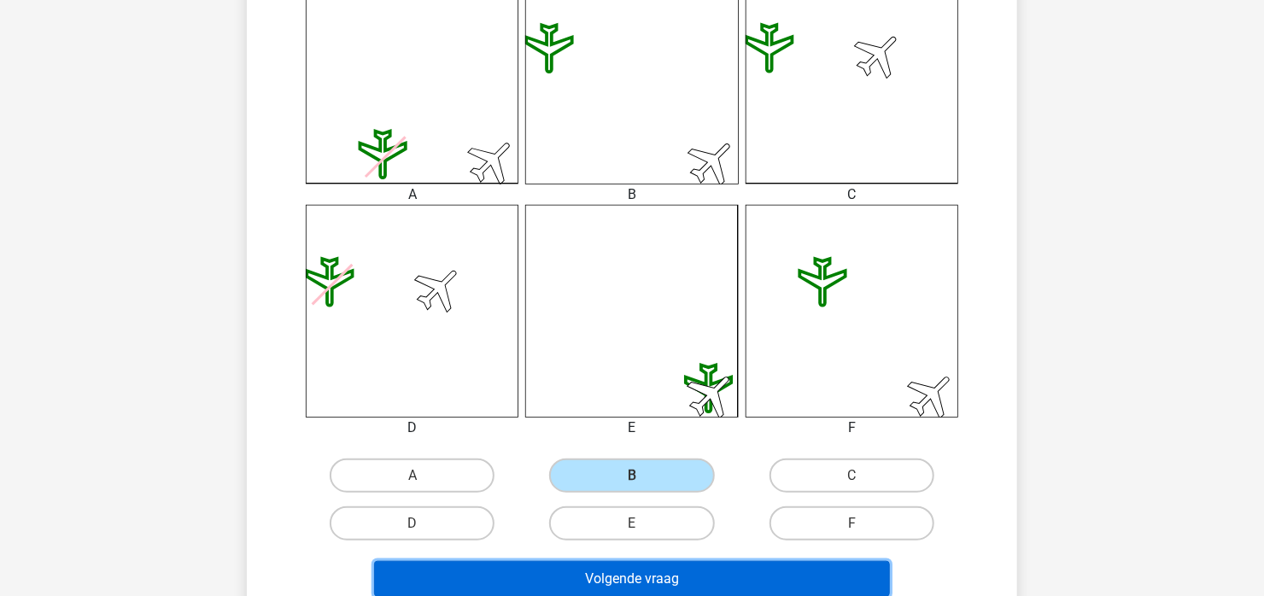
click at [645, 568] on button "Volgende vraag" at bounding box center [632, 579] width 517 height 36
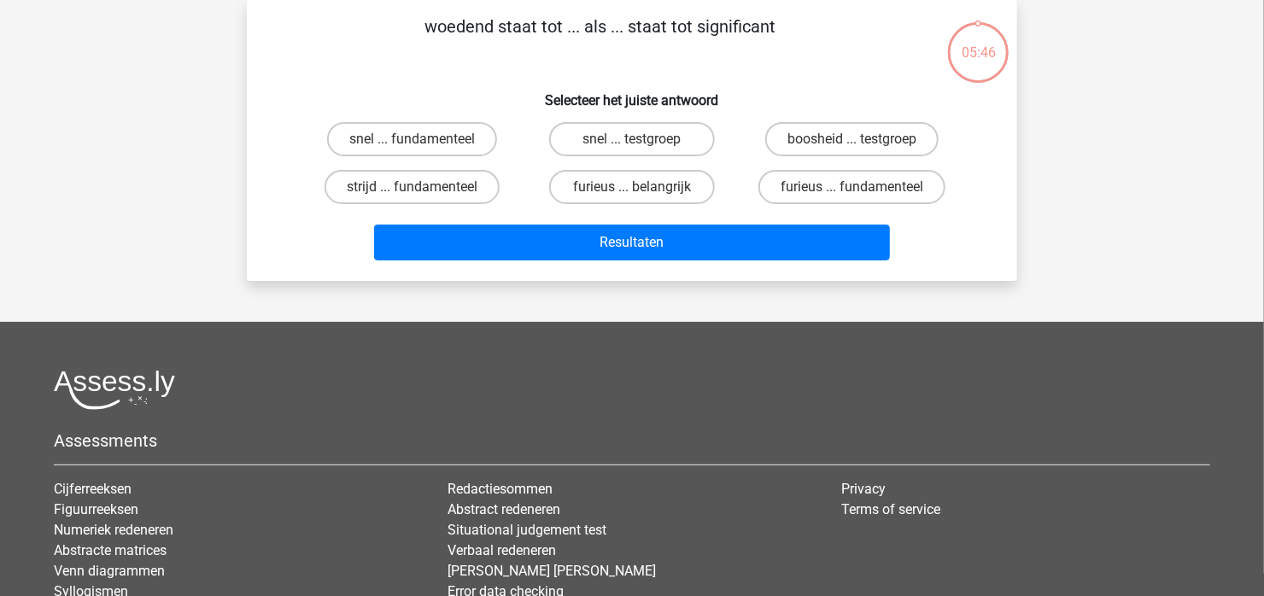
scroll to position [0, 0]
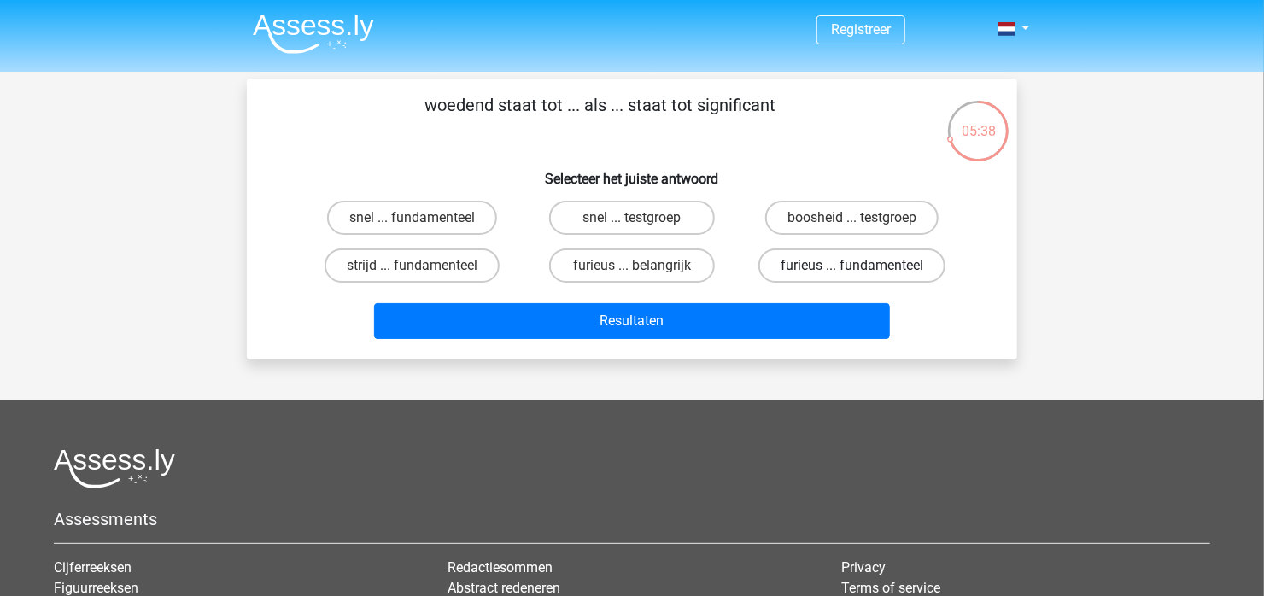
click at [874, 269] on label "furieus ... fundamenteel" at bounding box center [852, 266] width 187 height 34
click at [863, 269] on input "furieus ... fundamenteel" at bounding box center [857, 271] width 11 height 11
radio input "true"
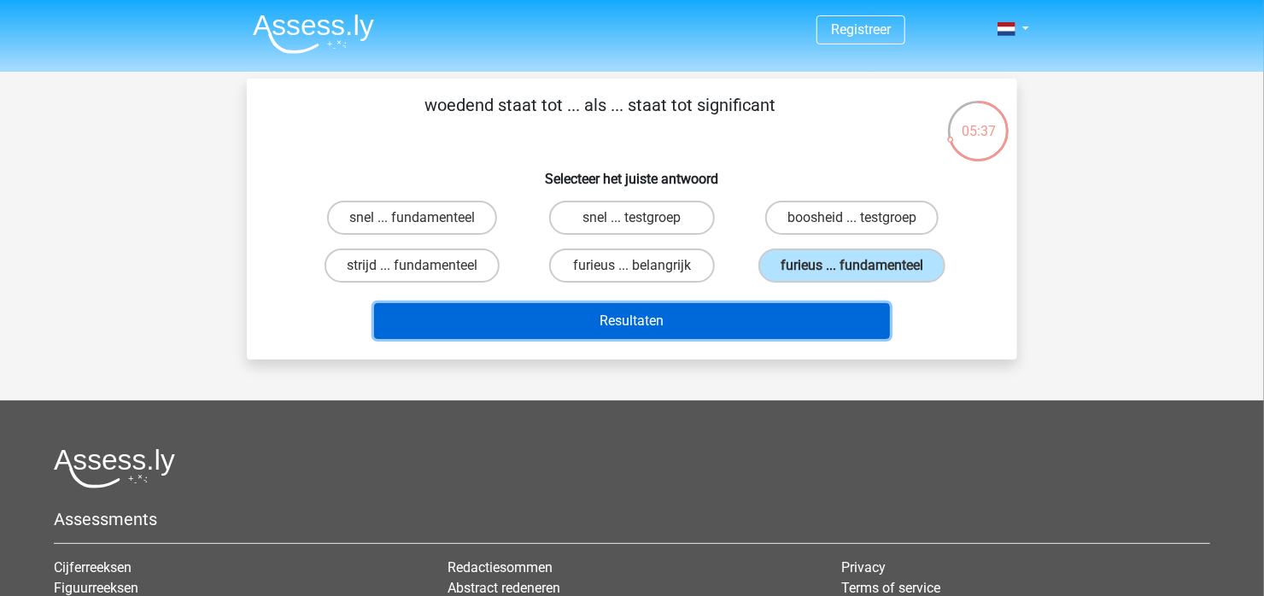
click at [793, 324] on button "Resultaten" at bounding box center [632, 321] width 517 height 36
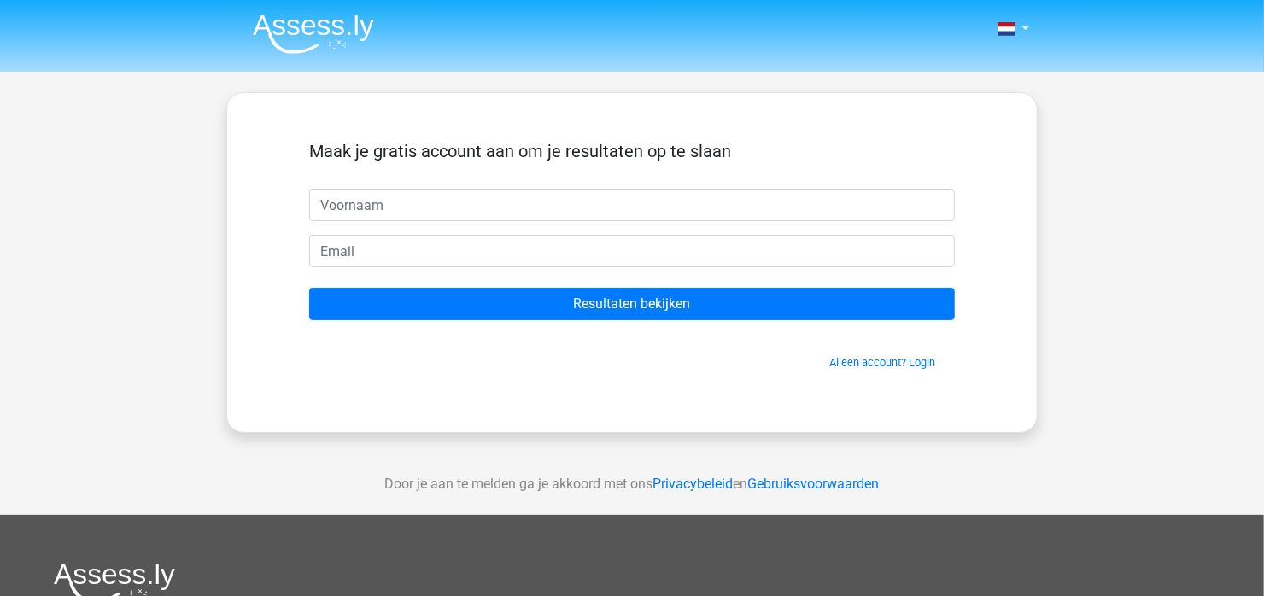
type input "A"
type input "[PERSON_NAME]"
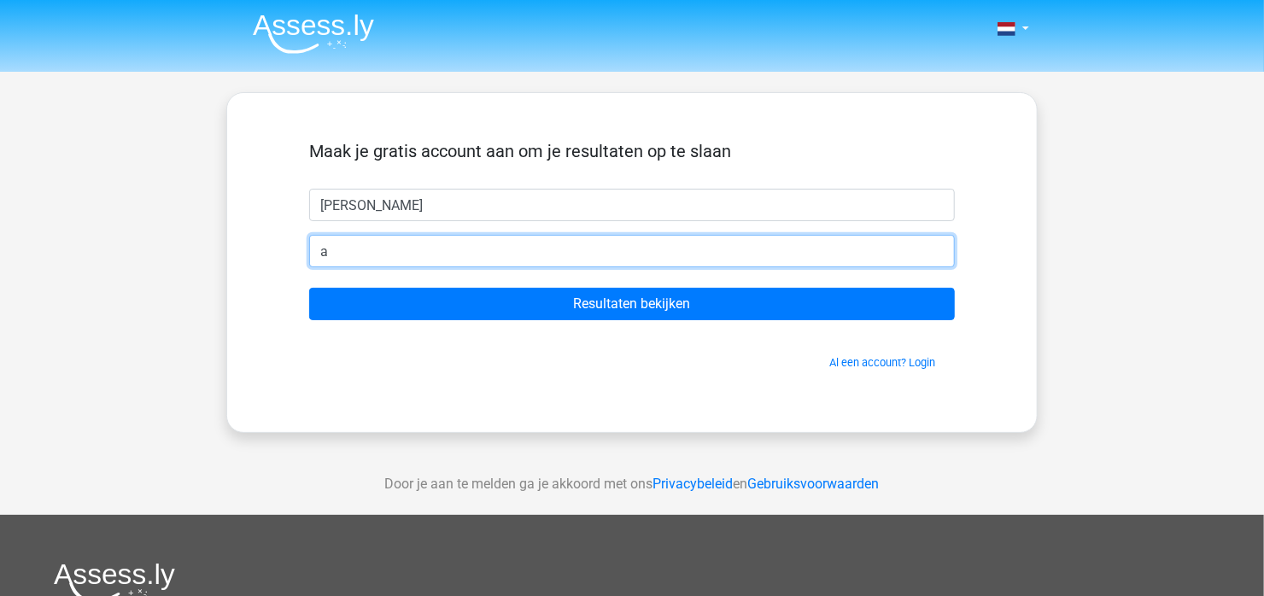
type input "[PERSON_NAME][EMAIL_ADDRESS][DOMAIN_NAME]"
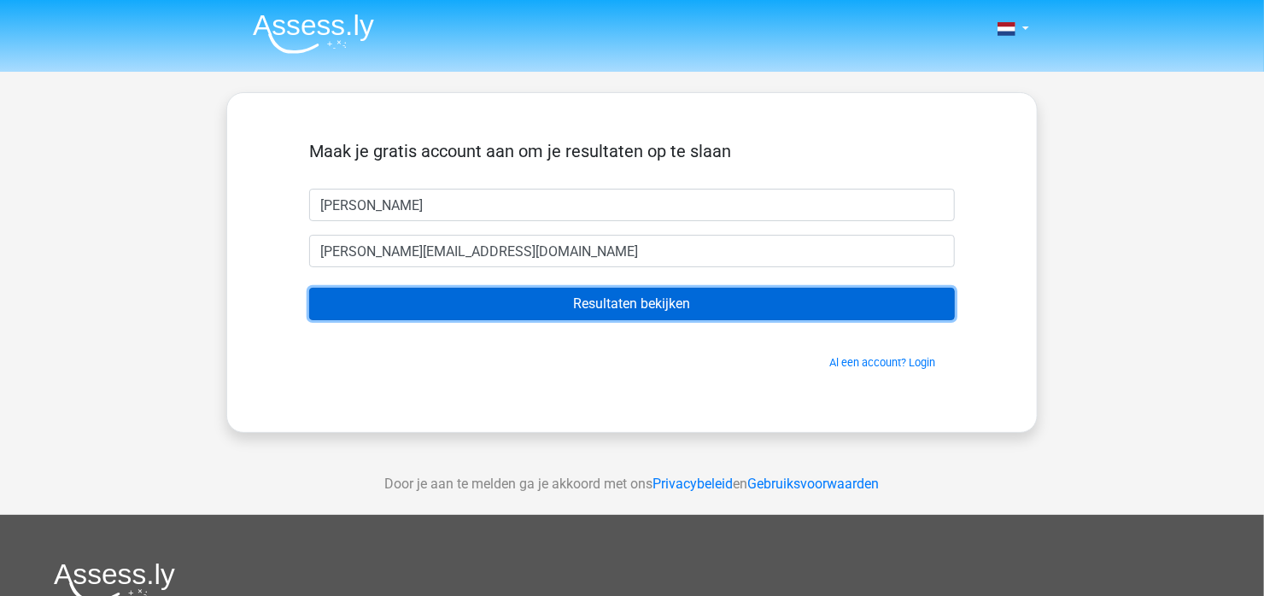
click at [634, 309] on input "Resultaten bekijken" at bounding box center [632, 304] width 646 height 32
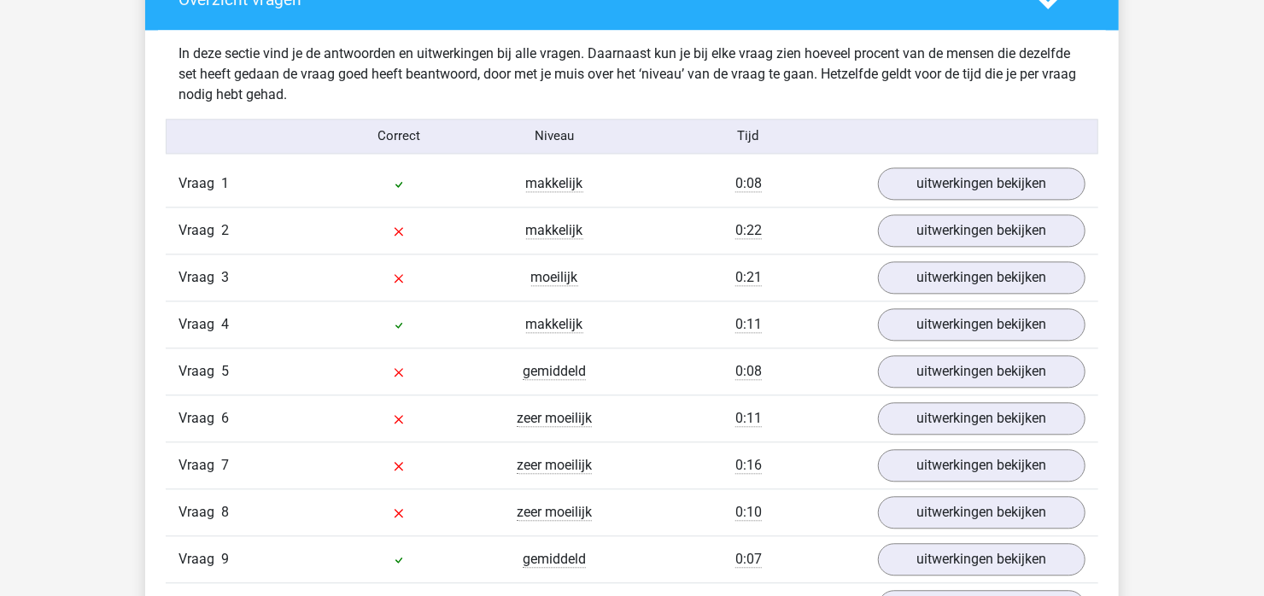
scroll to position [1794, 0]
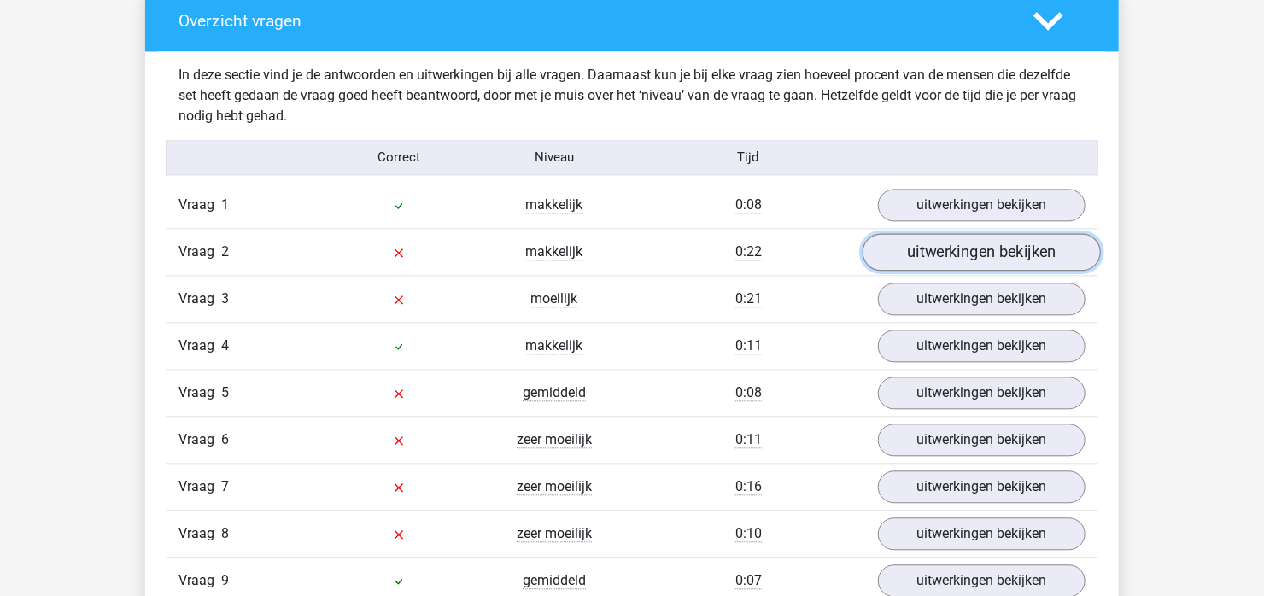
click at [994, 259] on link "uitwerkingen bekijken" at bounding box center [982, 252] width 238 height 38
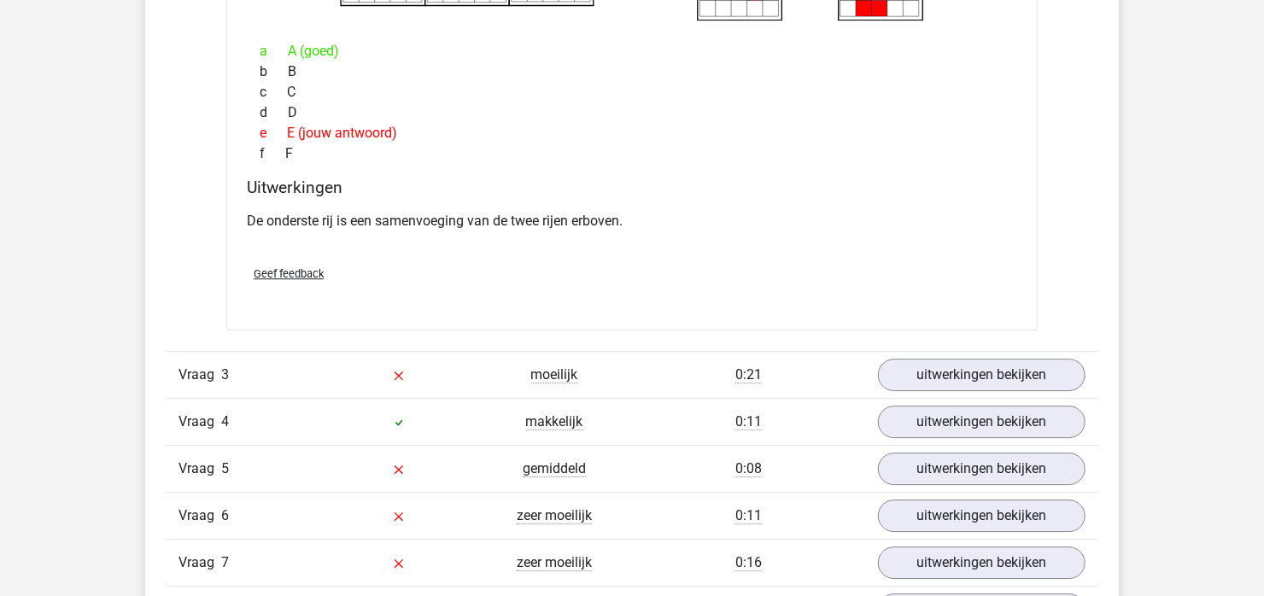
scroll to position [2478, 0]
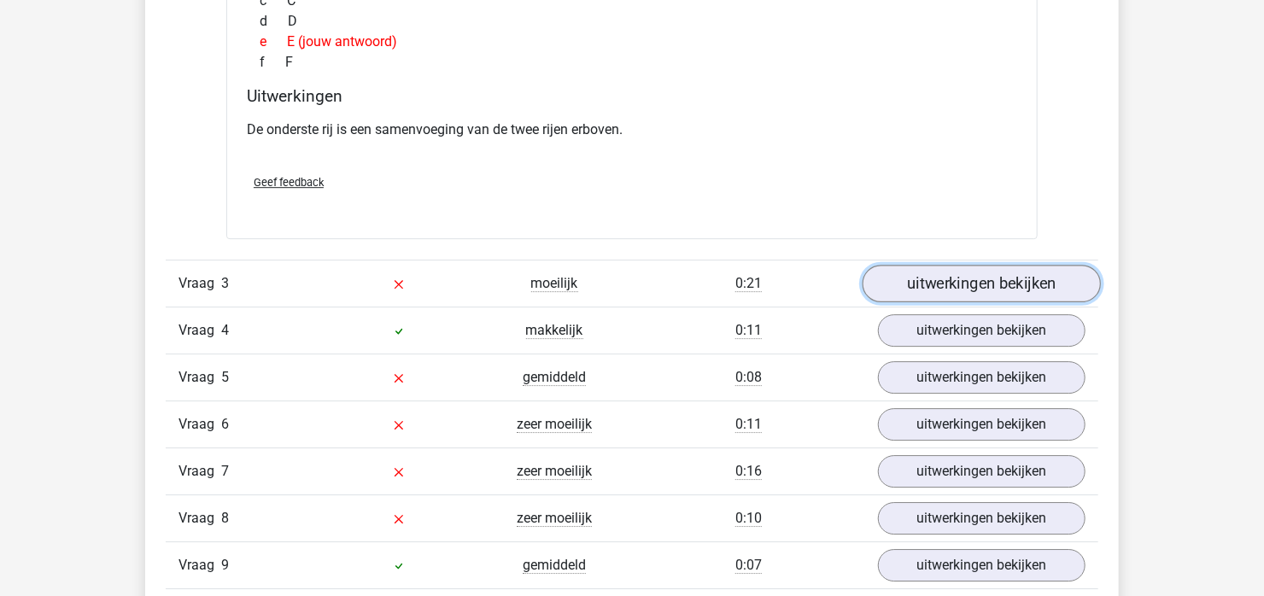
click at [995, 283] on link "uitwerkingen bekijken" at bounding box center [982, 284] width 238 height 38
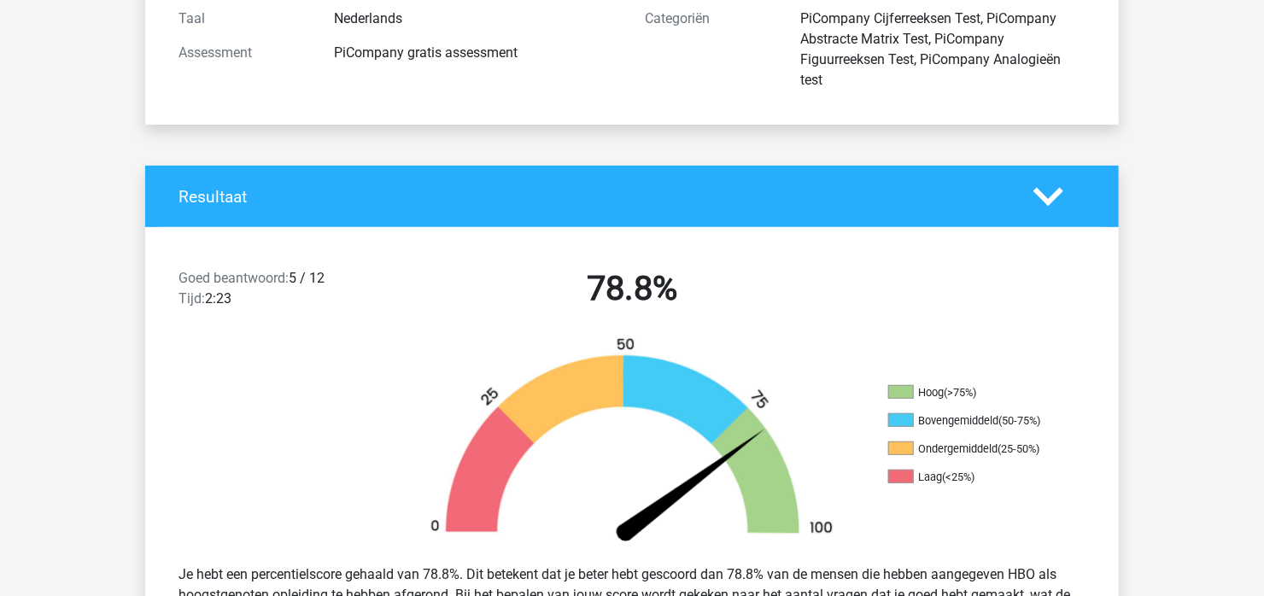
scroll to position [255, 0]
